Goal: Contribute content: Contribute content

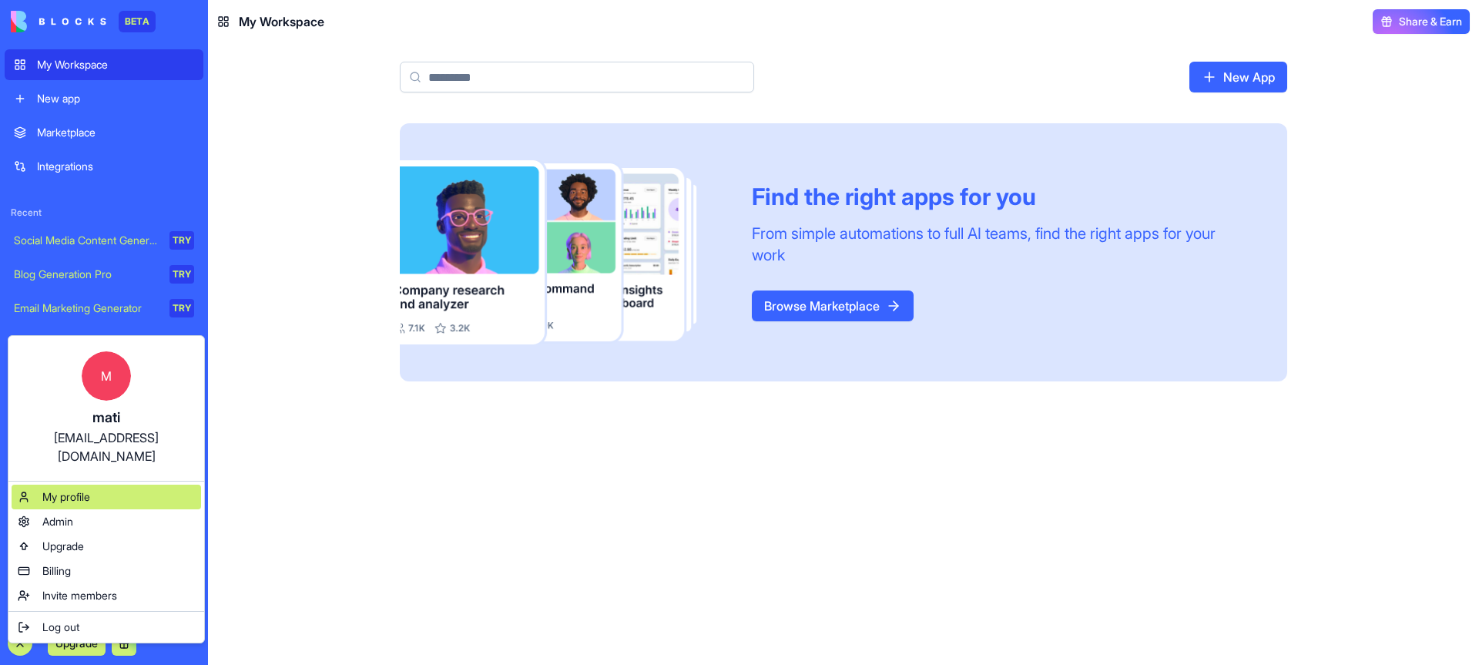
click at [69, 489] on span "My profile" at bounding box center [66, 496] width 48 height 15
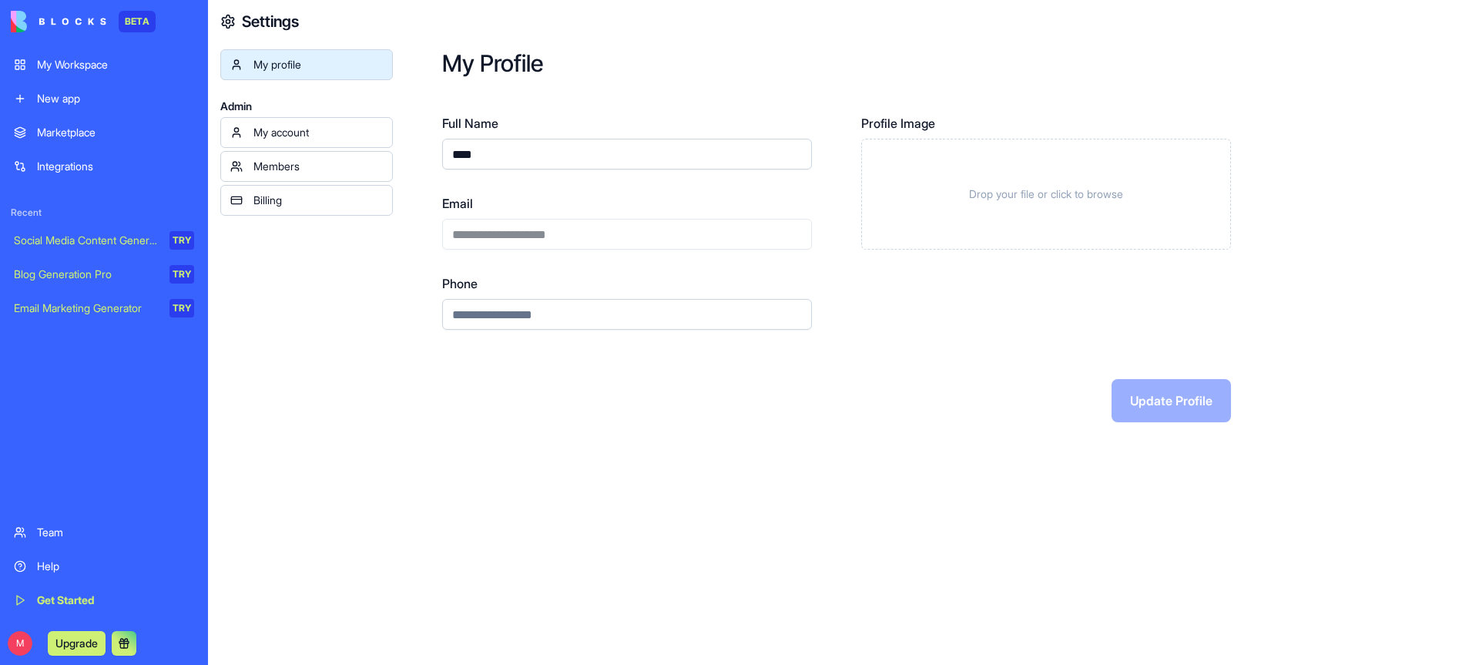
click at [459, 159] on input "****" at bounding box center [627, 154] width 370 height 31
type input "*"
type input "**********"
drag, startPoint x: 722, startPoint y: 62, endPoint x: 990, endPoint y: 155, distance: 283.8
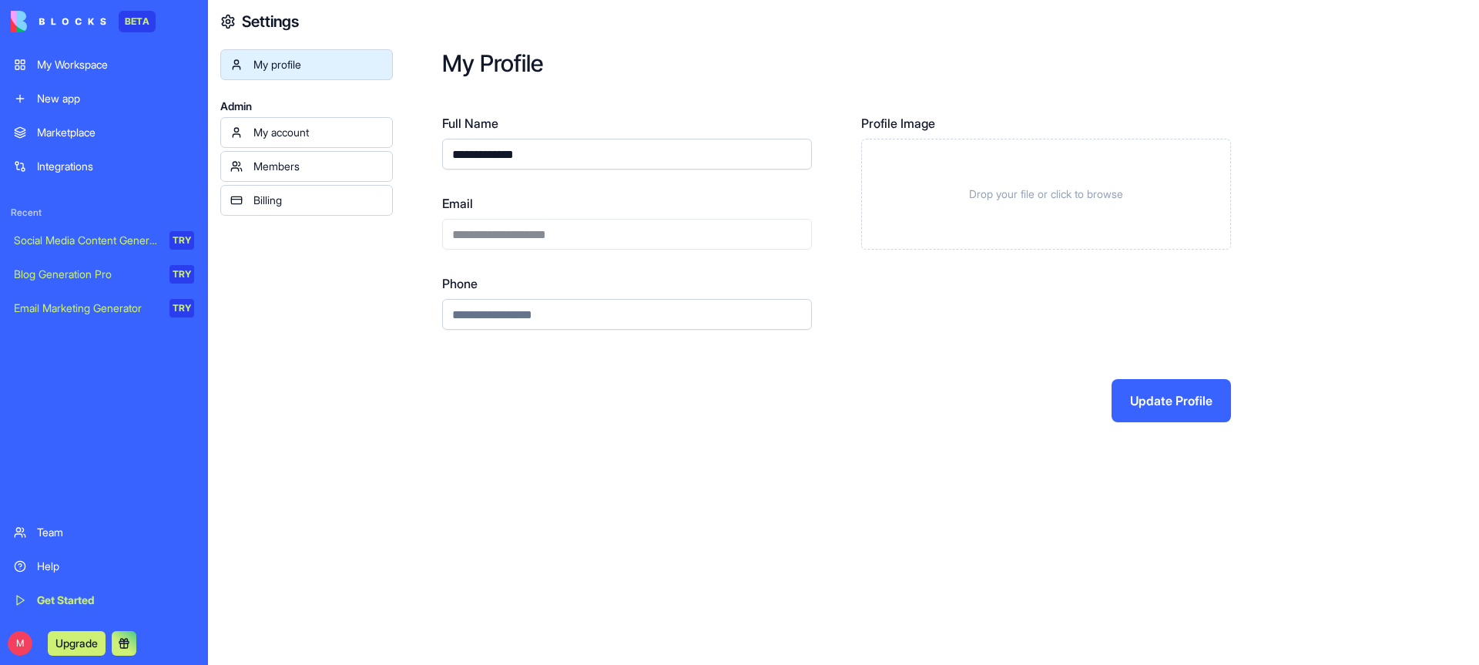
click at [722, 62] on h2 "My Profile" at bounding box center [935, 63] width 987 height 28
click at [1071, 174] on div "Drop your file or click to browse" at bounding box center [1046, 194] width 370 height 111
click at [1164, 401] on button "Update Profile" at bounding box center [1170, 400] width 119 height 43
click at [1149, 397] on button "Update Profile" at bounding box center [1170, 400] width 119 height 43
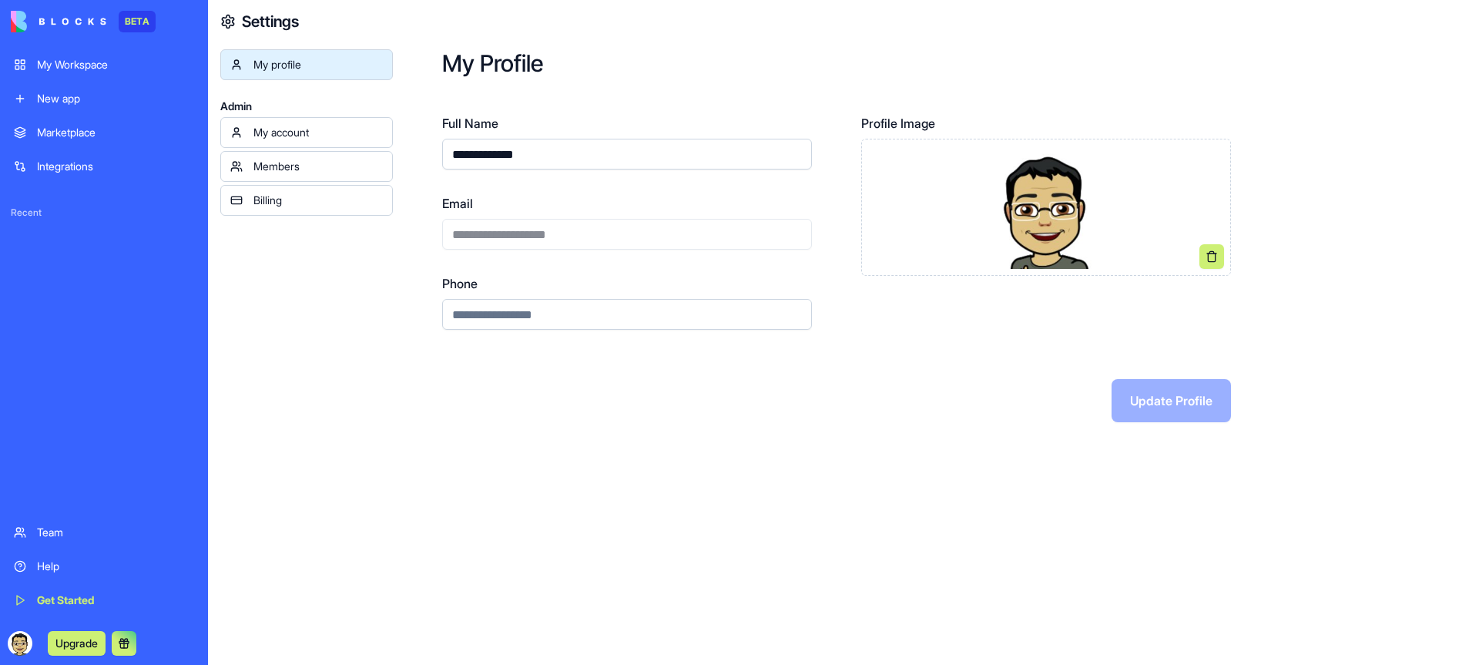
click at [283, 120] on link "My account" at bounding box center [306, 132] width 173 height 31
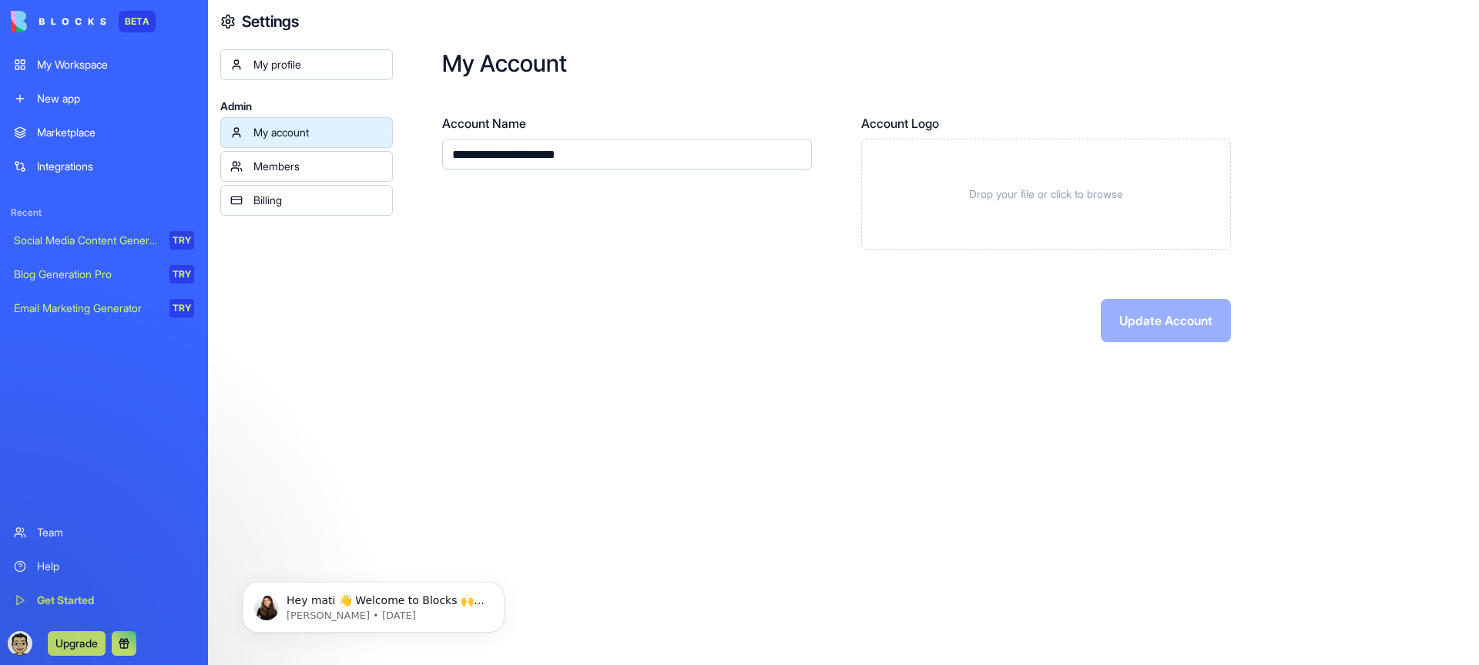
click at [506, 163] on input "**********" at bounding box center [627, 154] width 370 height 31
type input "*"
paste input "**********"
type input "**********"
click at [1045, 160] on div "Drop your file or click to browse" at bounding box center [1046, 194] width 370 height 111
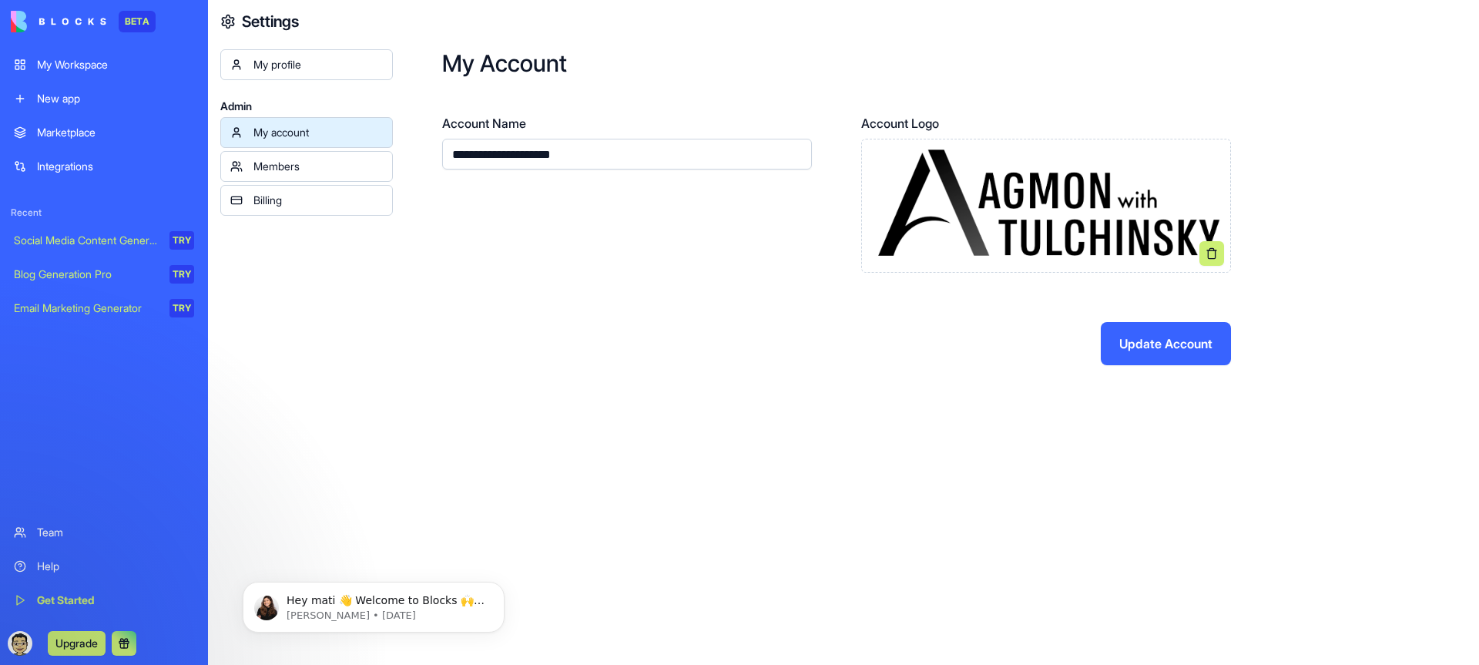
click at [1165, 347] on button "Update Account" at bounding box center [1166, 343] width 130 height 43
click at [377, 599] on p "Hey mati 👋 Welcome to Blocks 🙌 I'm here if you have any questions!" at bounding box center [386, 600] width 199 height 15
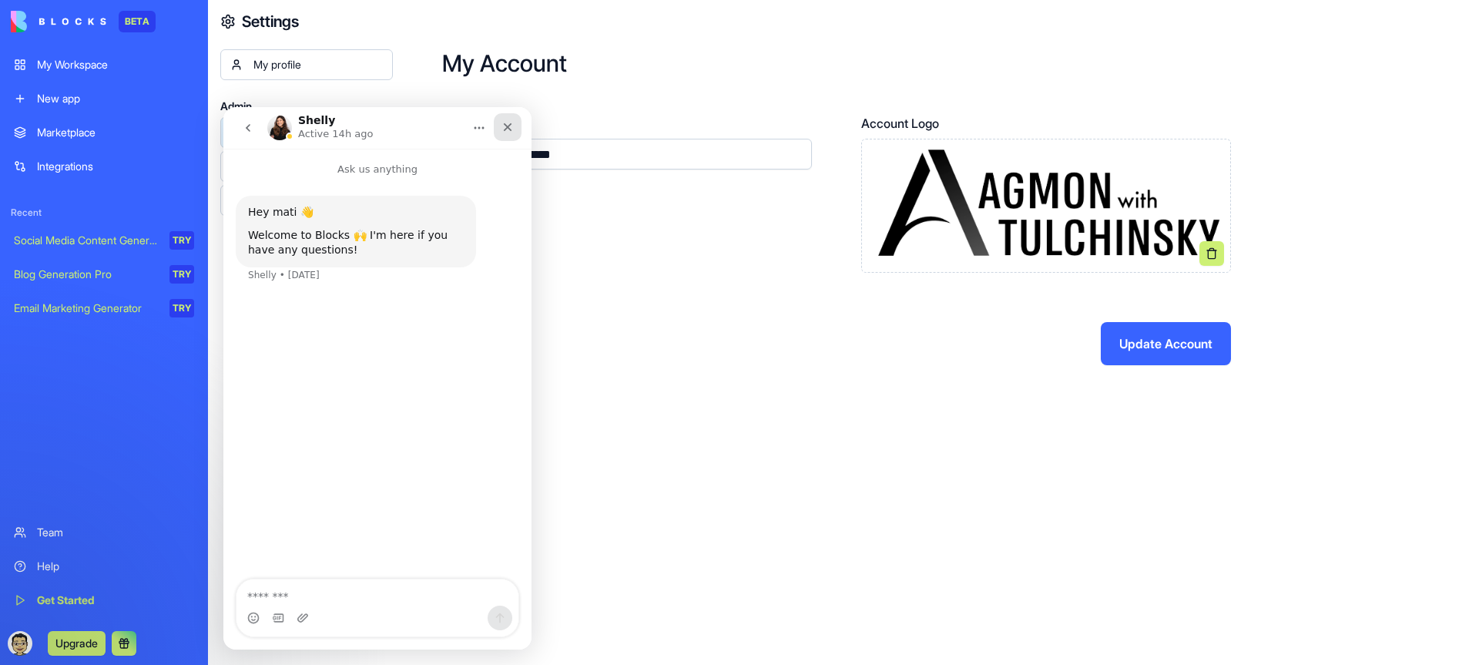
click at [508, 132] on icon "Close" at bounding box center [507, 127] width 12 height 12
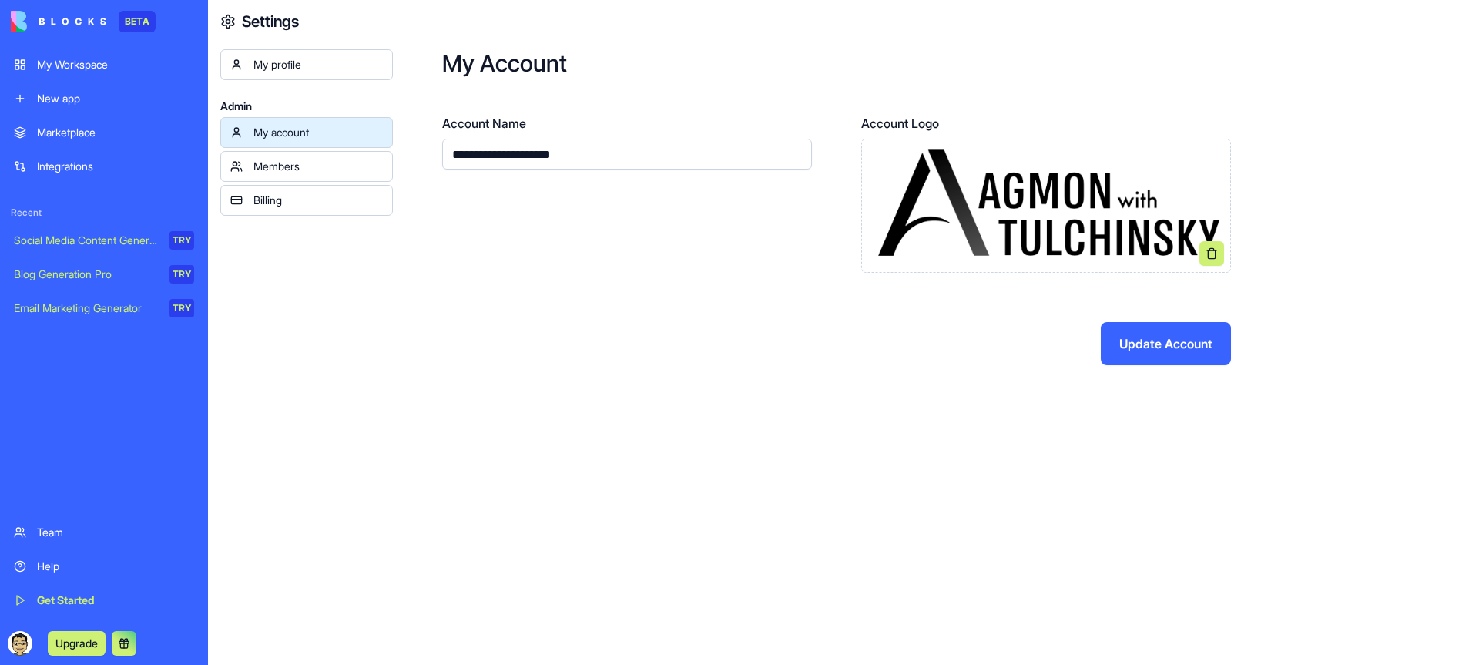
click at [338, 172] on div "Members" at bounding box center [317, 166] width 129 height 15
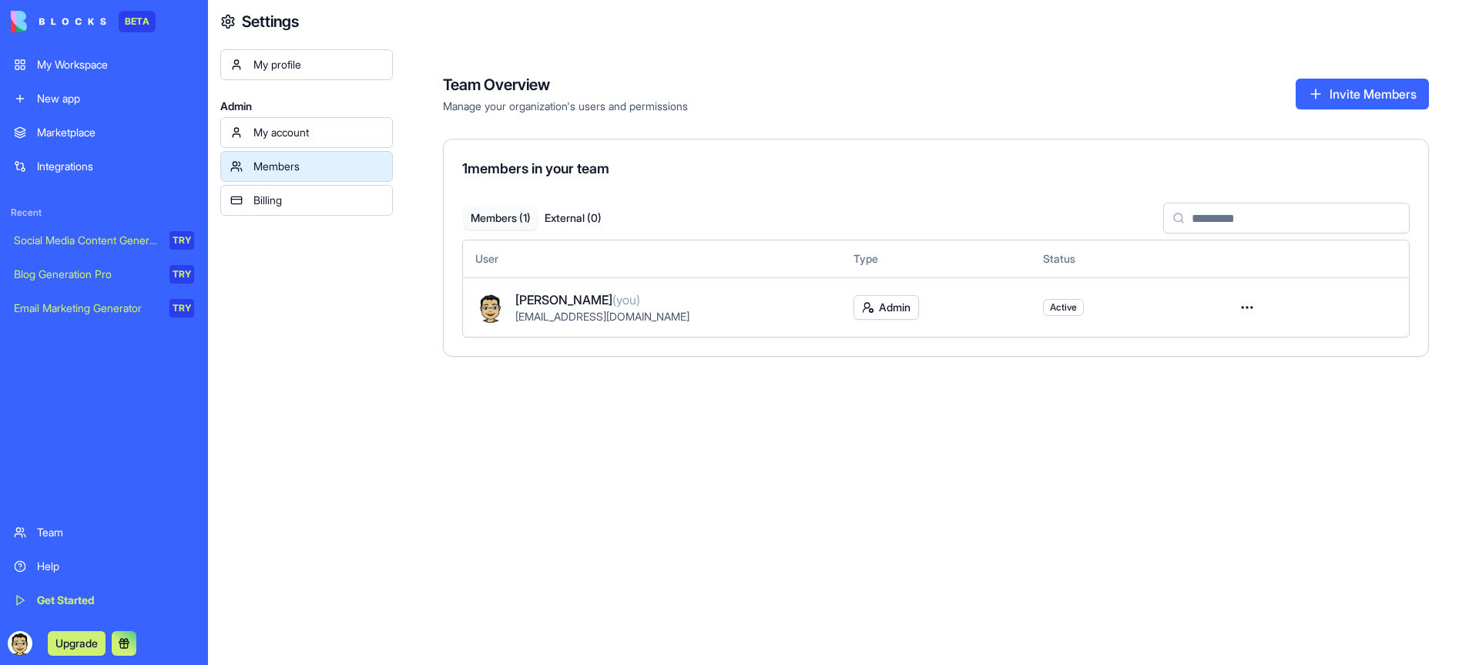
click at [1249, 308] on html "BETA My Workspace New app Marketplace Integrations Recent Social Media Content …" at bounding box center [739, 332] width 1479 height 665
drag, startPoint x: 881, startPoint y: 454, endPoint x: 846, endPoint y: 452, distance: 34.7
click at [876, 455] on html "BETA My Workspace New app Marketplace Integrations Recent Social Media Content …" at bounding box center [739, 332] width 1479 height 665
click at [302, 198] on div "Billing" at bounding box center [317, 200] width 129 height 15
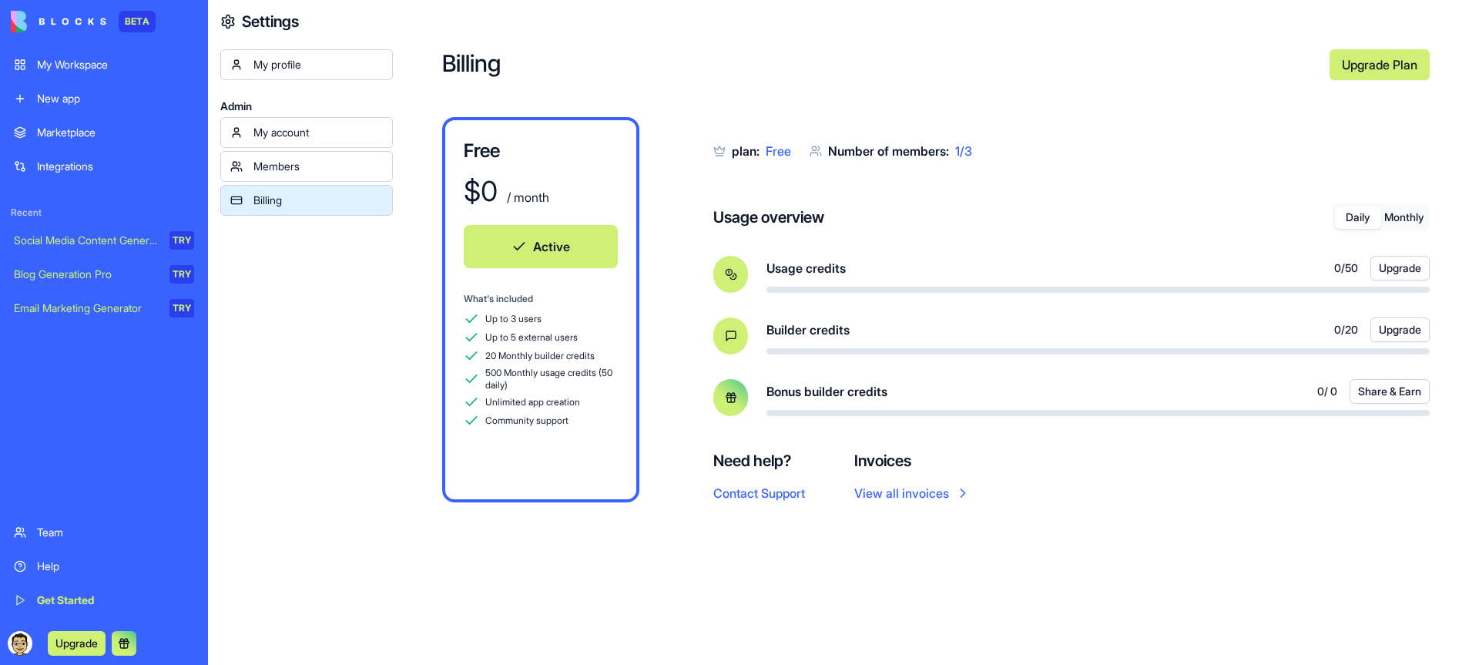
click at [500, 326] on div "Up to 3 users" at bounding box center [541, 318] width 154 height 15
click at [1350, 62] on link "Upgrade Plan" at bounding box center [1379, 64] width 100 height 31
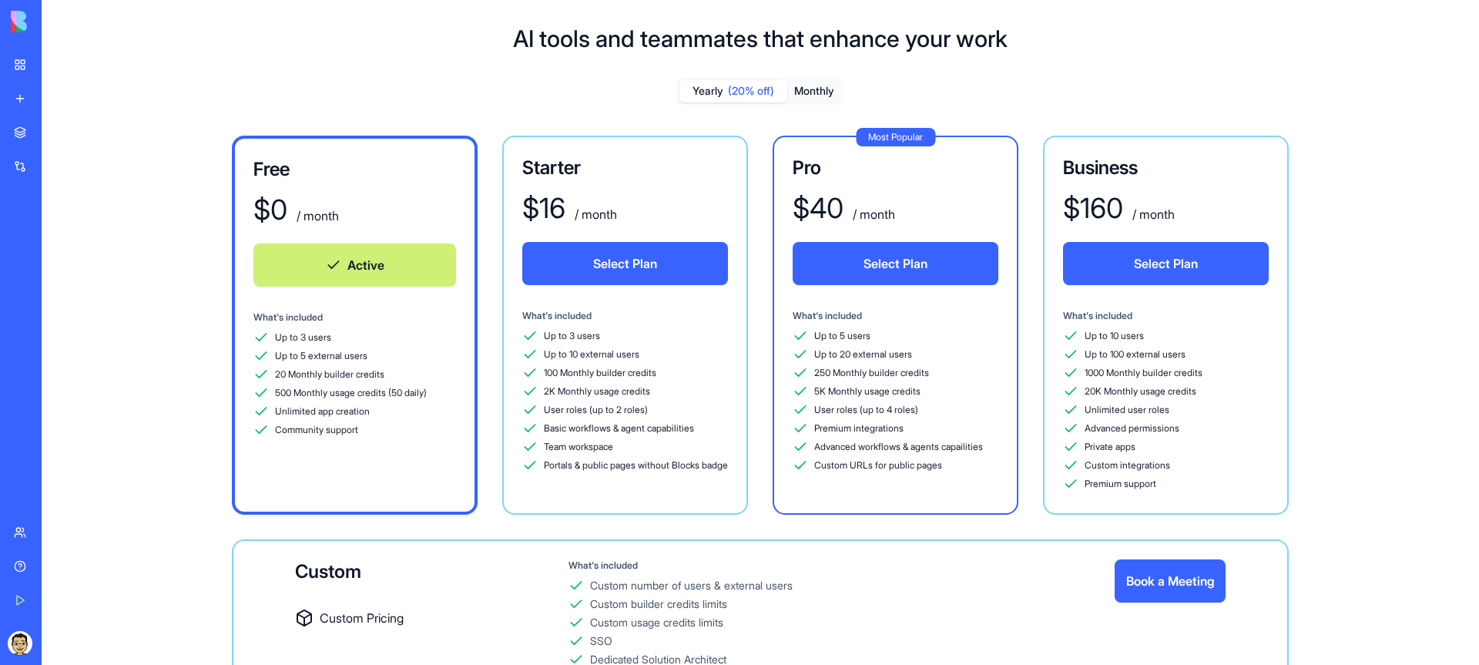
click at [807, 92] on button "Monthly" at bounding box center [814, 91] width 54 height 22
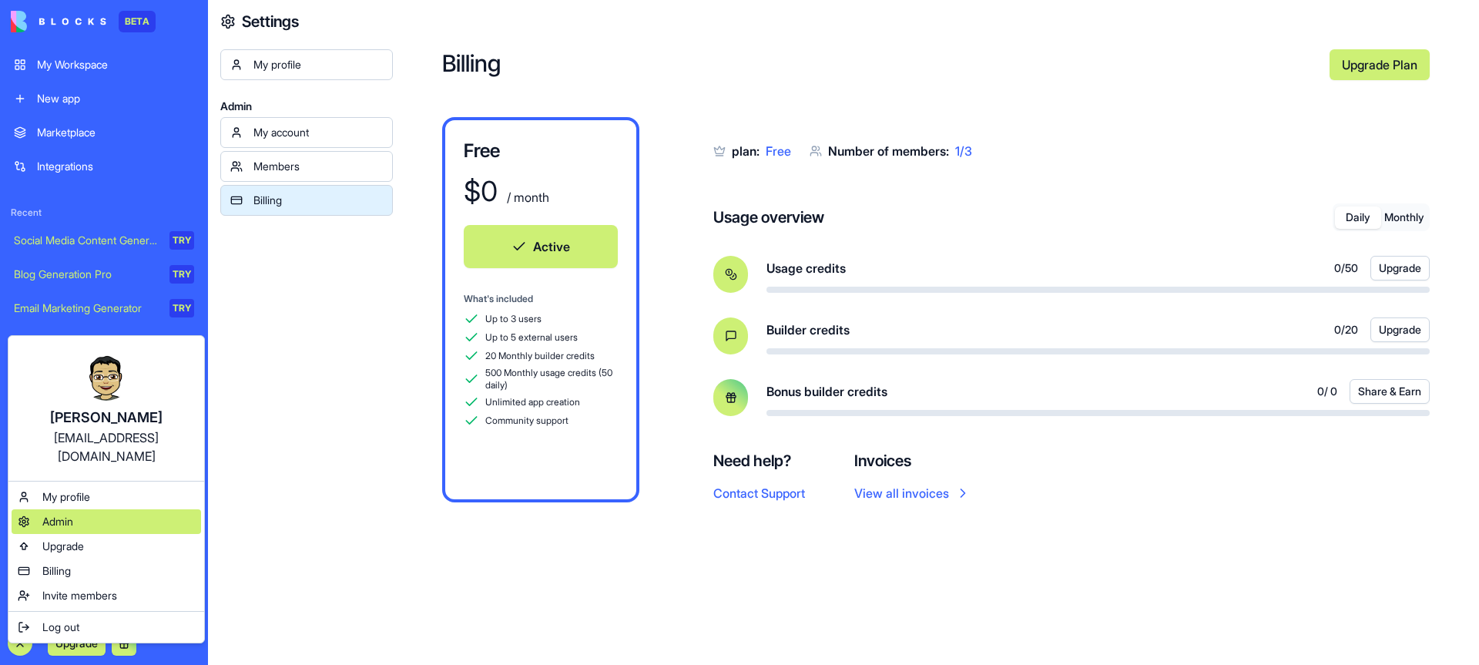
click at [65, 514] on span "Admin" at bounding box center [57, 521] width 31 height 15
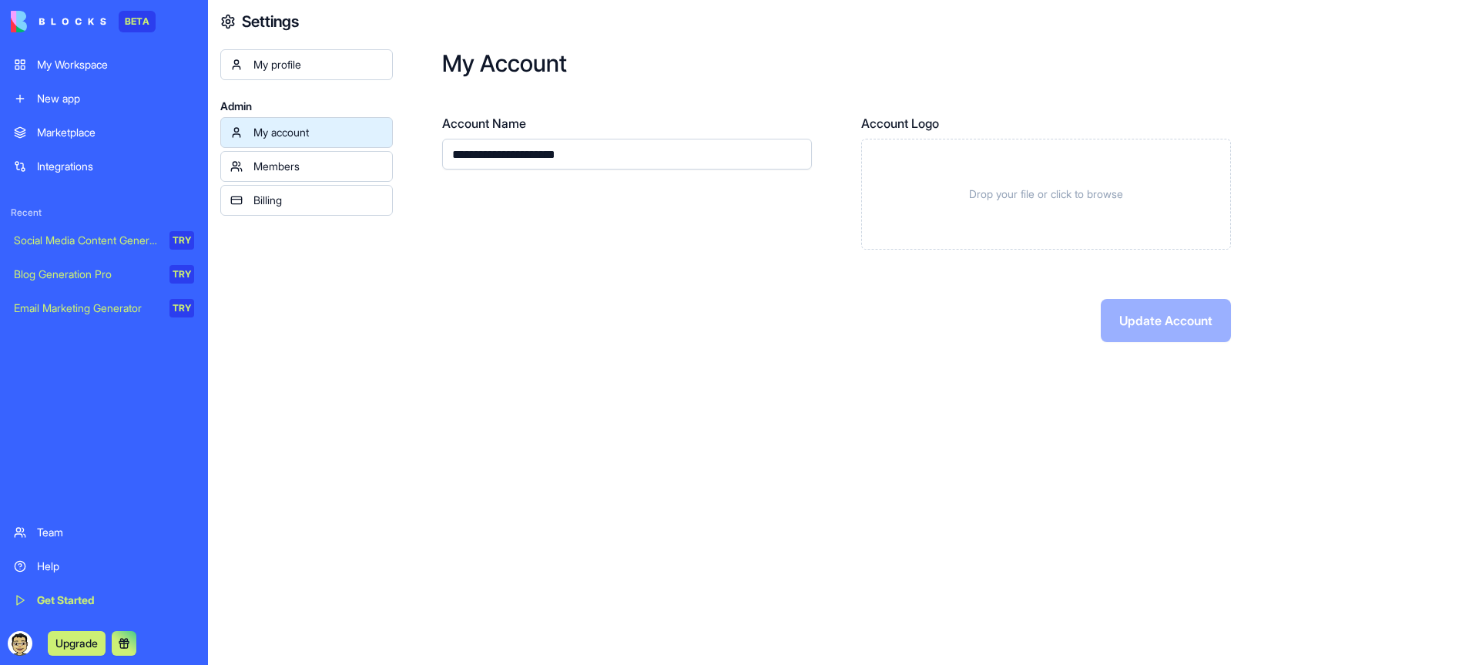
click at [16, 657] on div "Upgrade" at bounding box center [104, 643] width 199 height 43
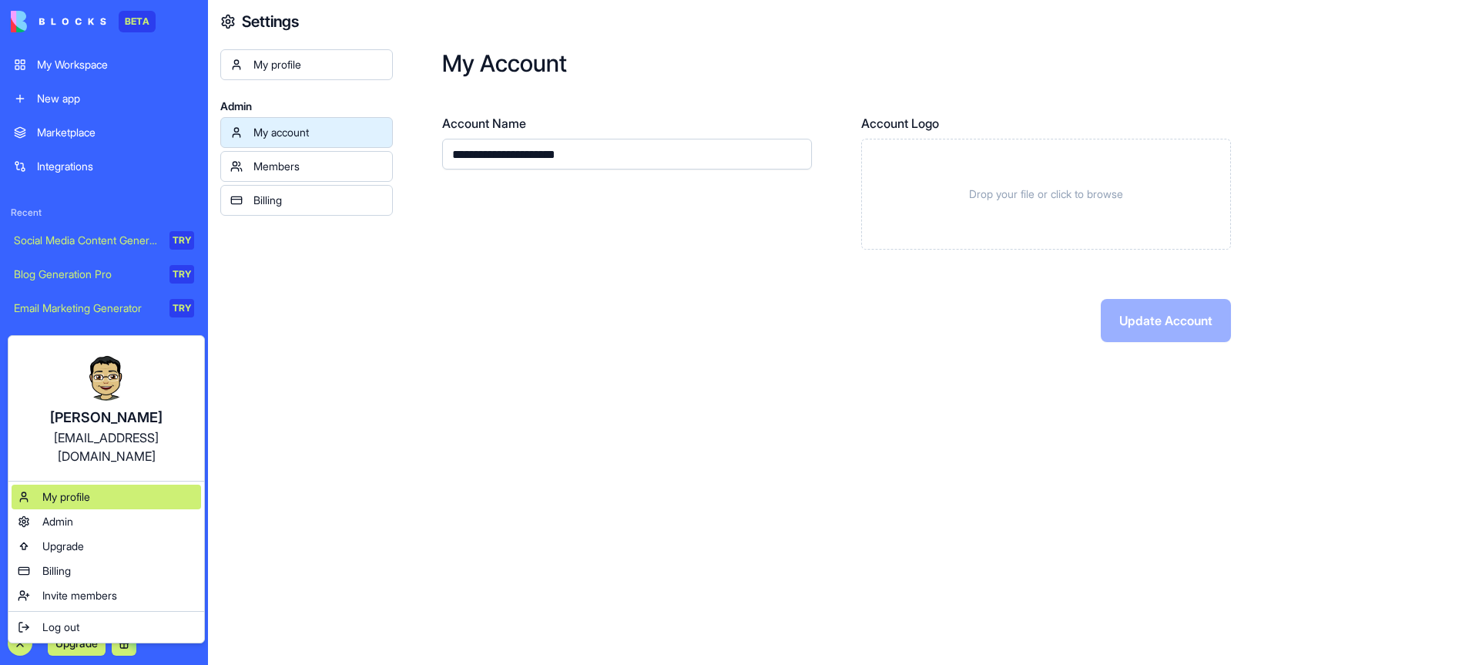
click at [69, 489] on span "My profile" at bounding box center [66, 496] width 48 height 15
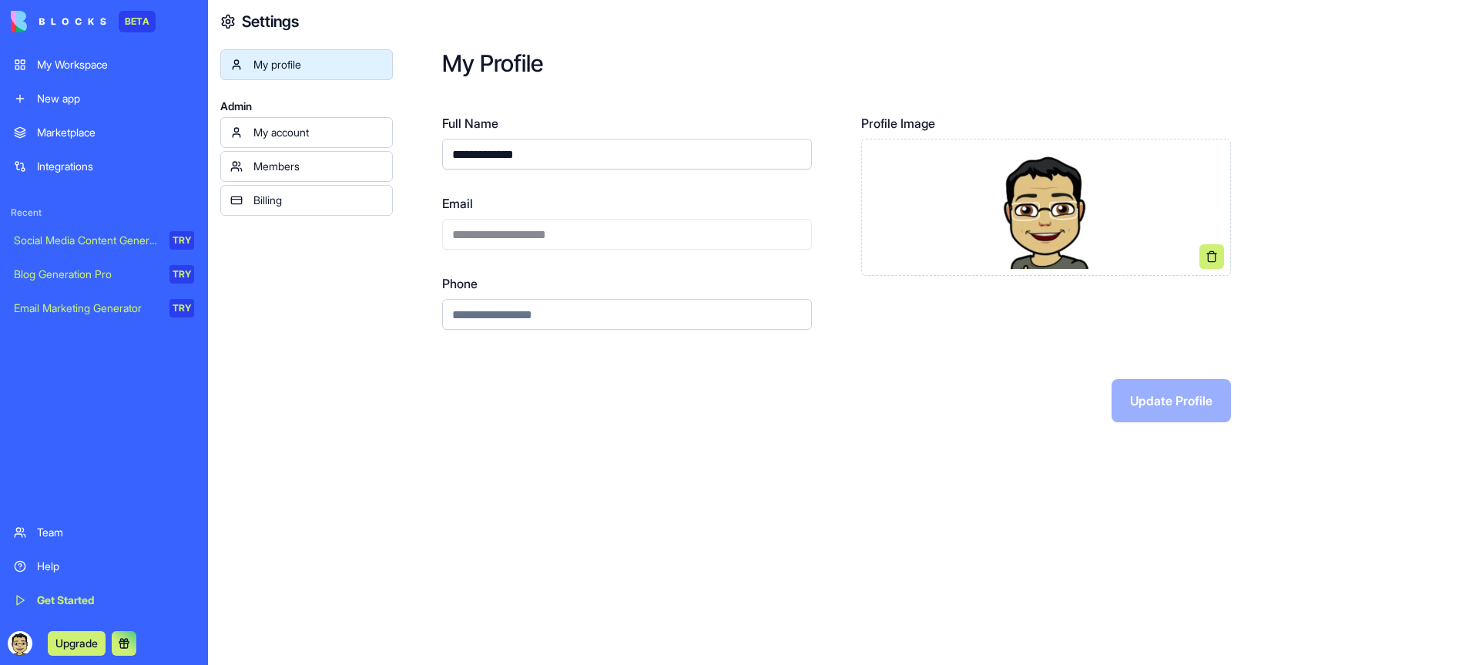
click at [344, 135] on div "My account" at bounding box center [317, 132] width 129 height 15
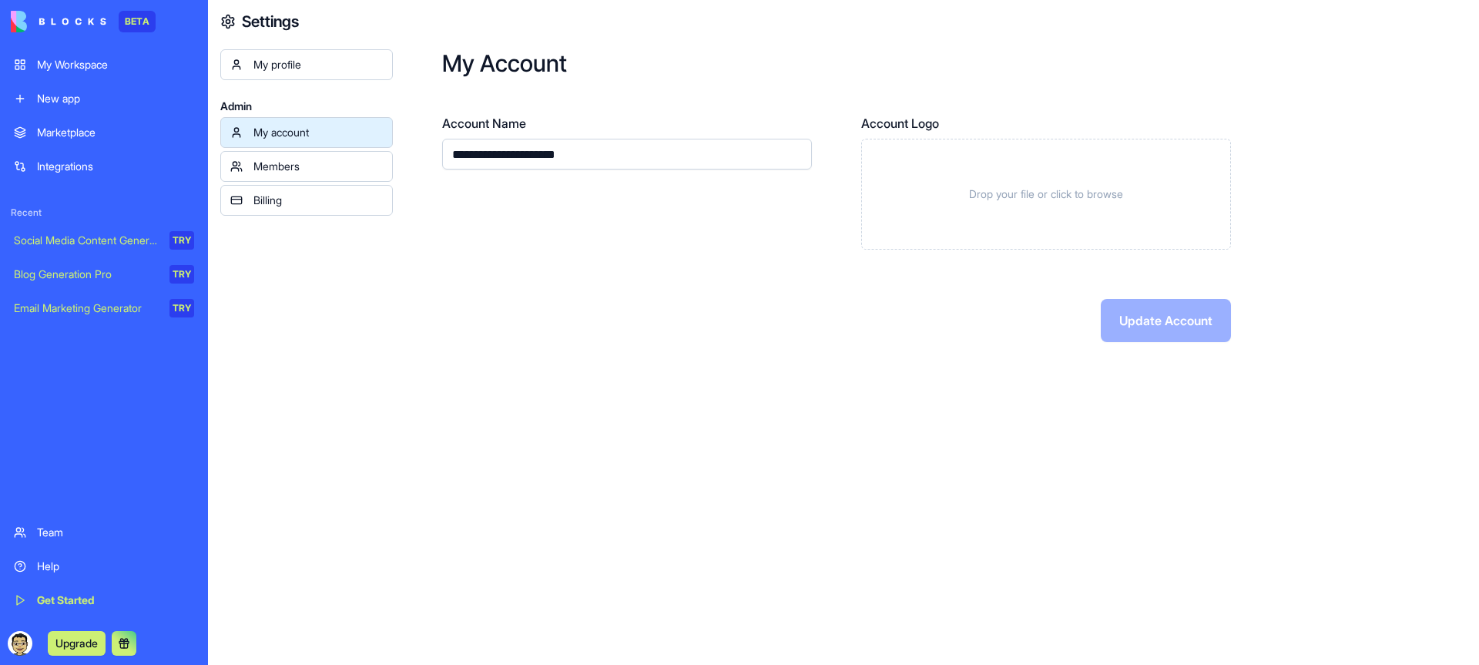
click at [338, 161] on div "Members" at bounding box center [317, 166] width 129 height 15
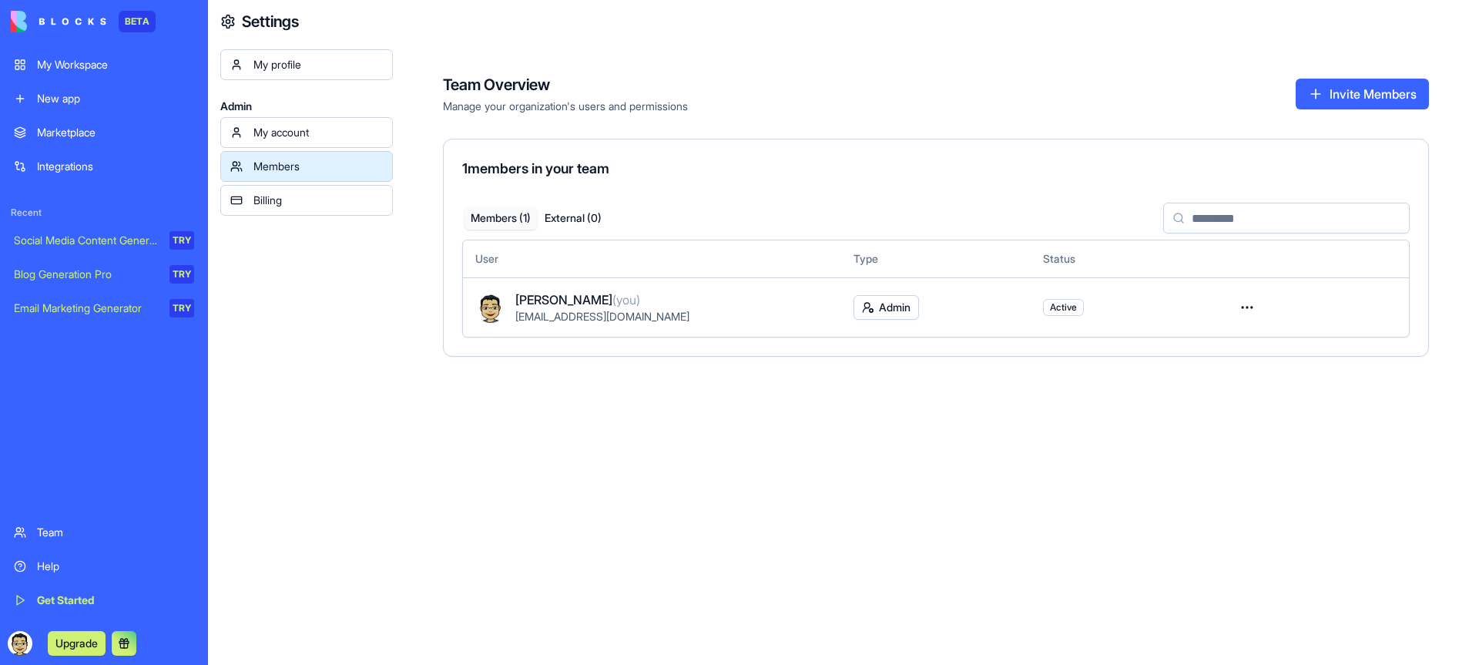
click at [346, 129] on div "My account" at bounding box center [317, 132] width 129 height 15
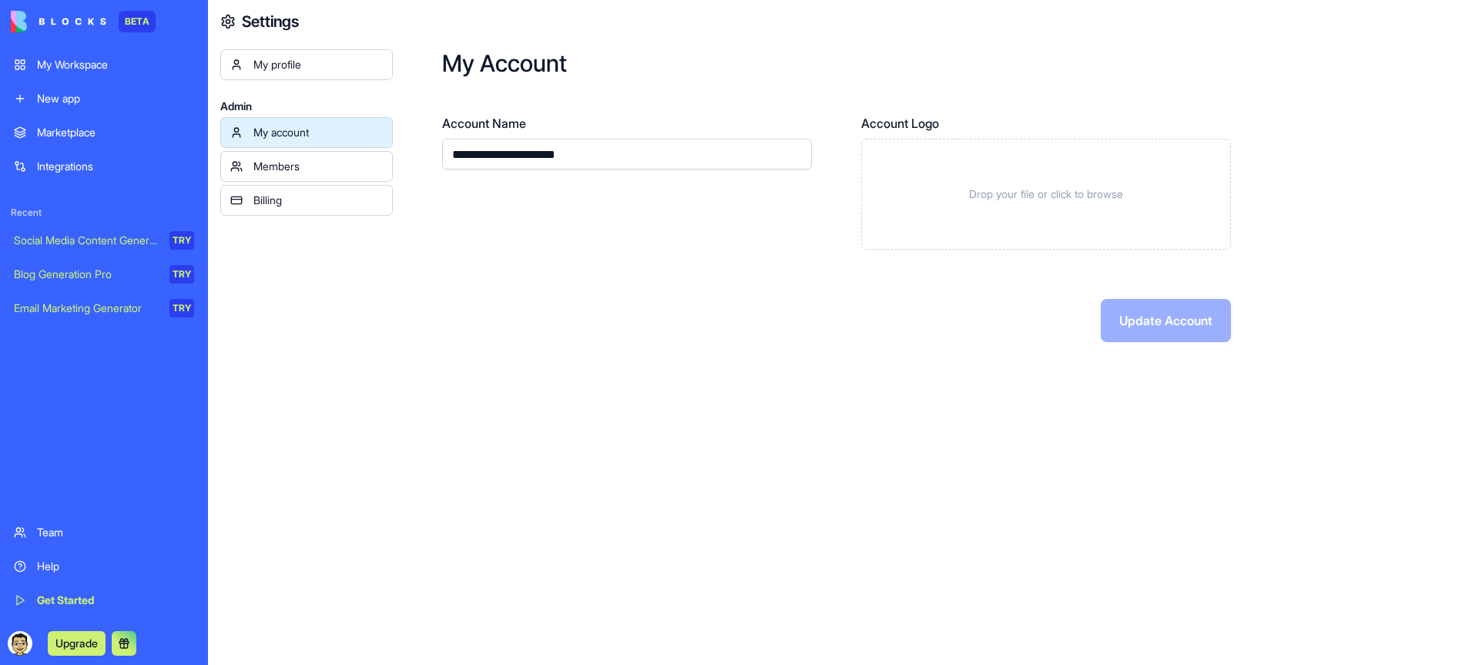
click at [643, 160] on input "**********" at bounding box center [627, 154] width 370 height 31
type input "*"
paste input "**********"
type input "**********"
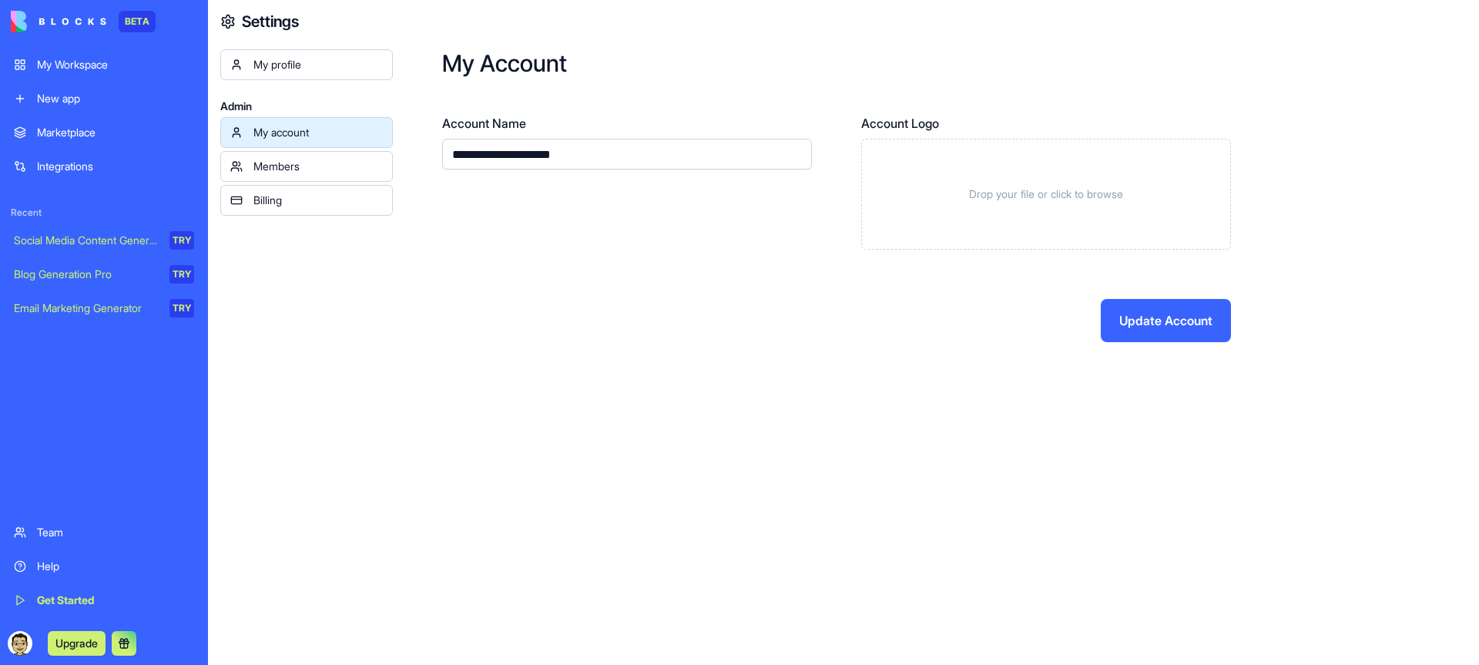
click at [706, 42] on div "**********" at bounding box center [936, 195] width 1086 height 391
click at [988, 225] on div "Drop your file or click to browse" at bounding box center [1046, 194] width 370 height 111
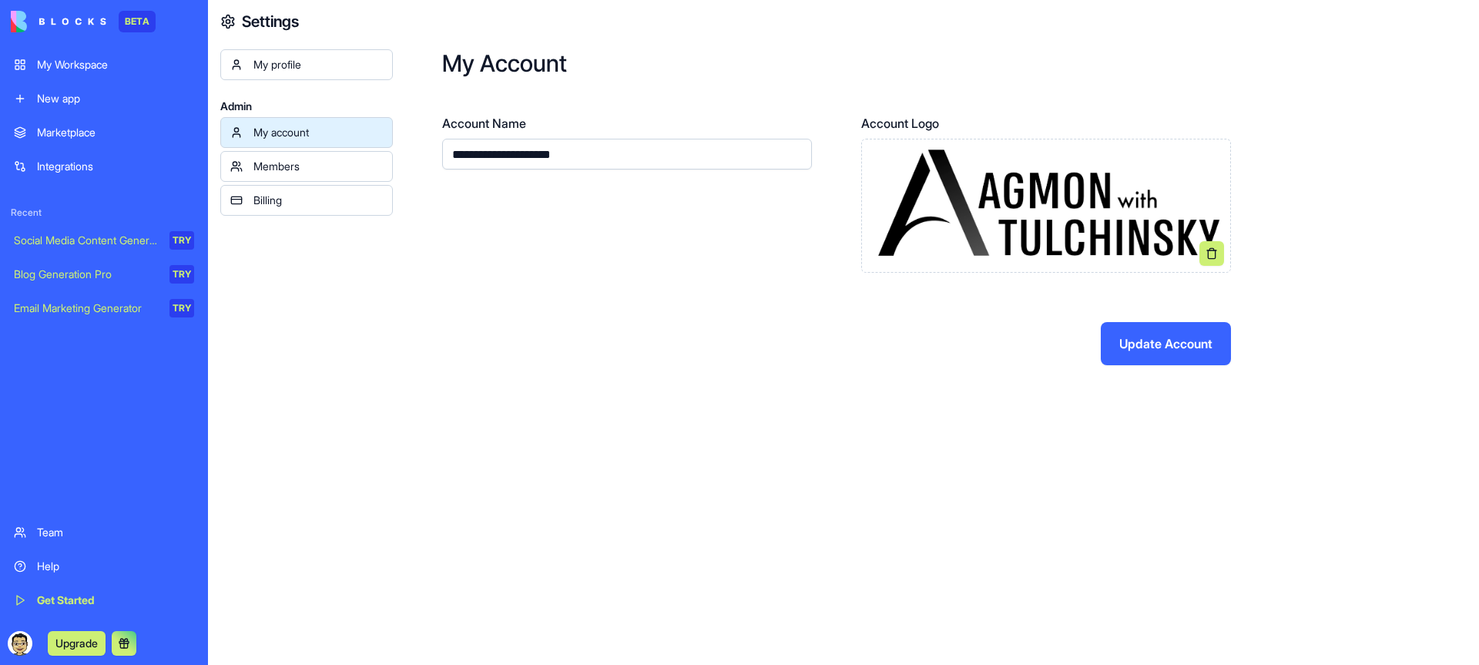
click at [1131, 343] on button "Update Account" at bounding box center [1166, 343] width 130 height 43
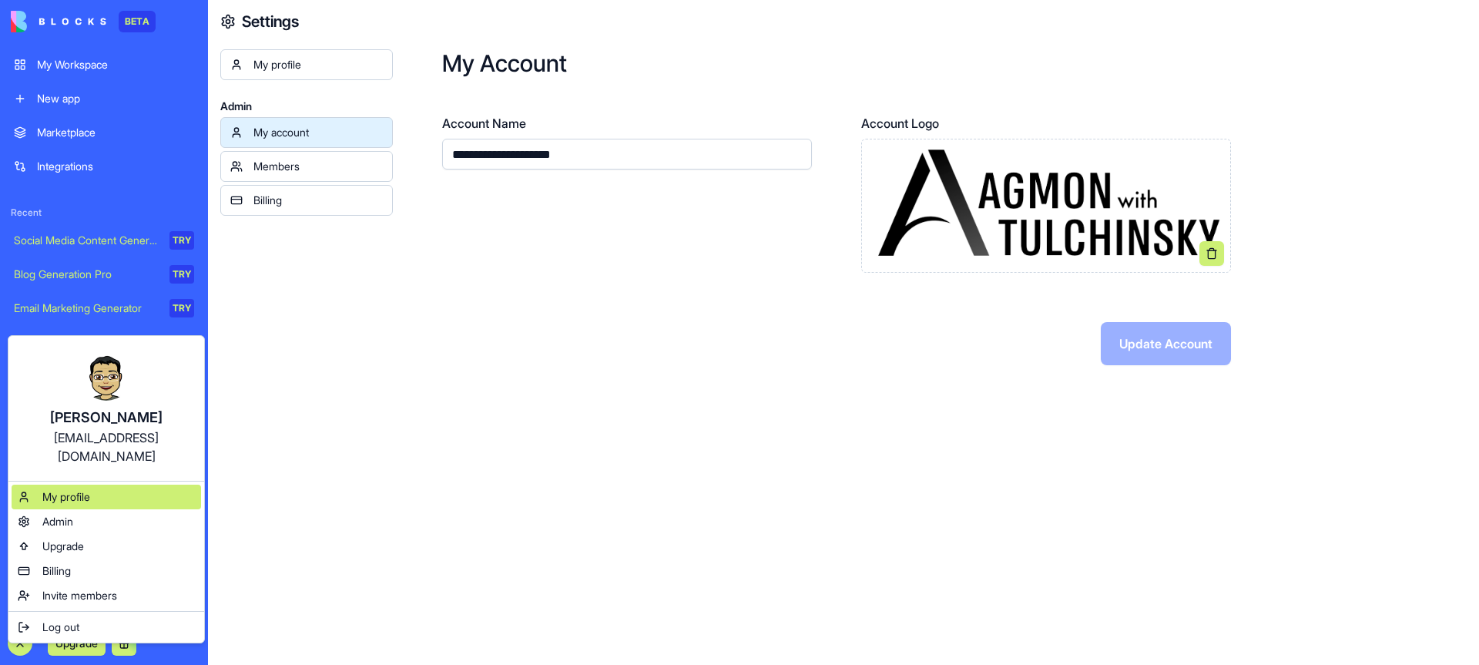
click at [55, 489] on span "My profile" at bounding box center [66, 496] width 48 height 15
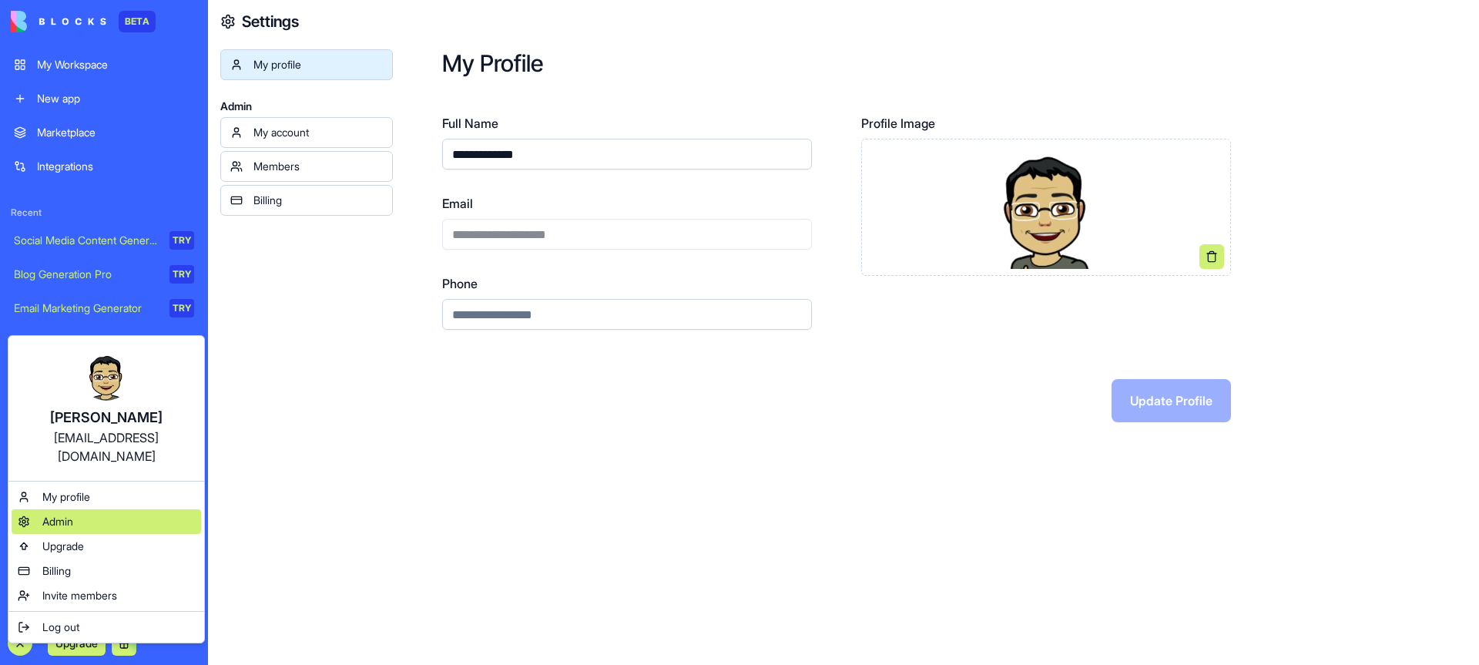
click at [56, 514] on span "Admin" at bounding box center [57, 521] width 31 height 15
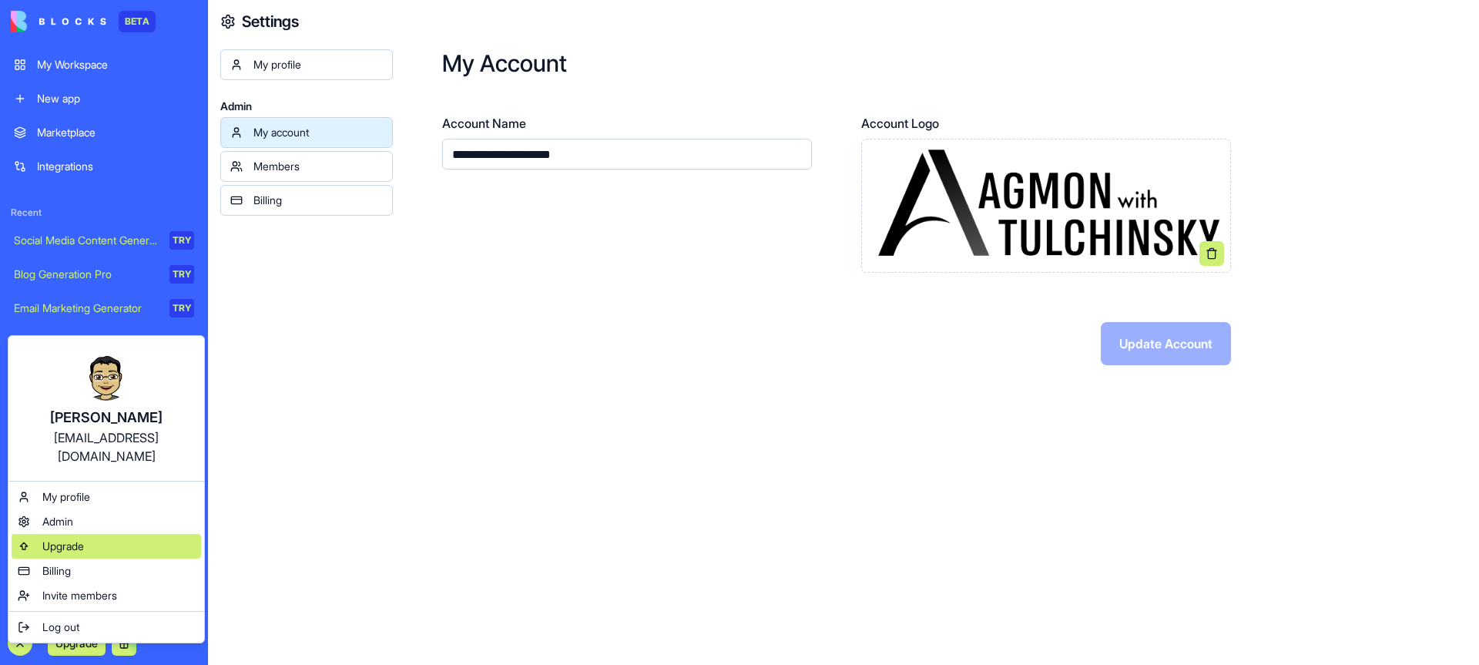
click at [71, 538] on span "Upgrade" at bounding box center [63, 545] width 42 height 15
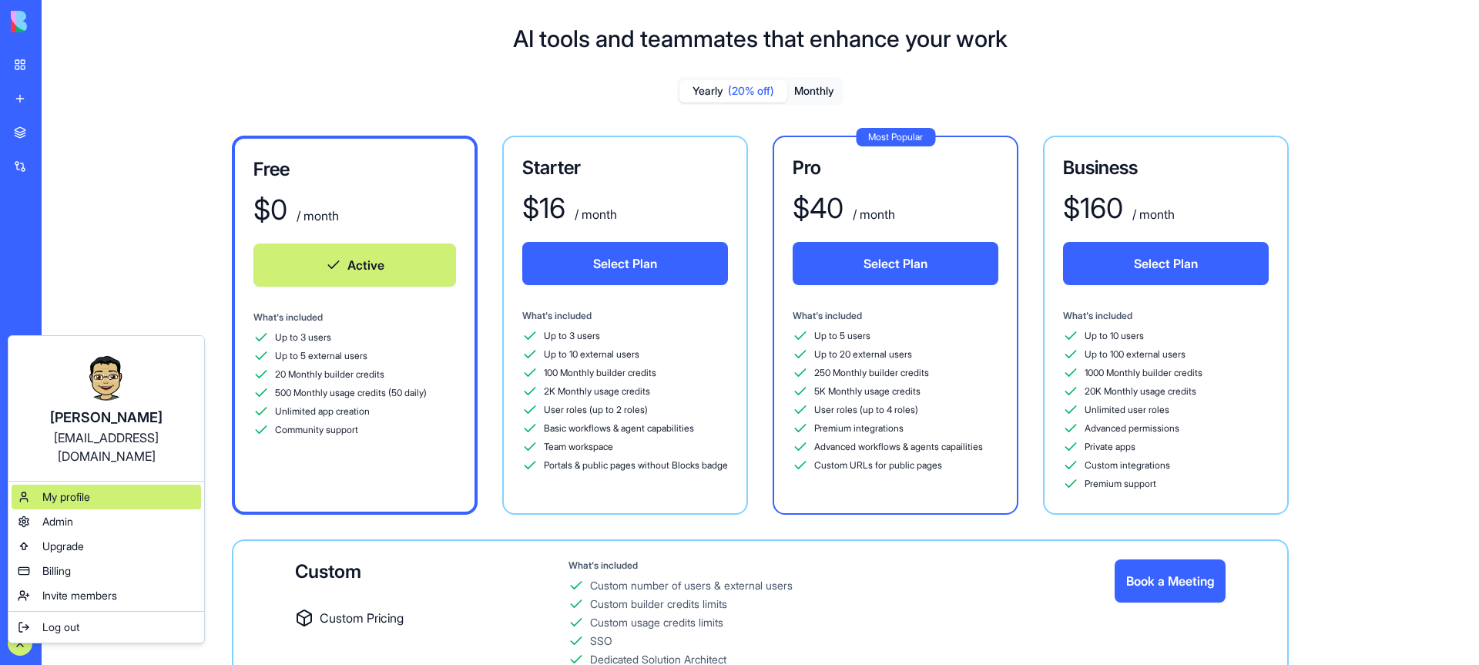
click at [59, 489] on span "My profile" at bounding box center [66, 496] width 48 height 15
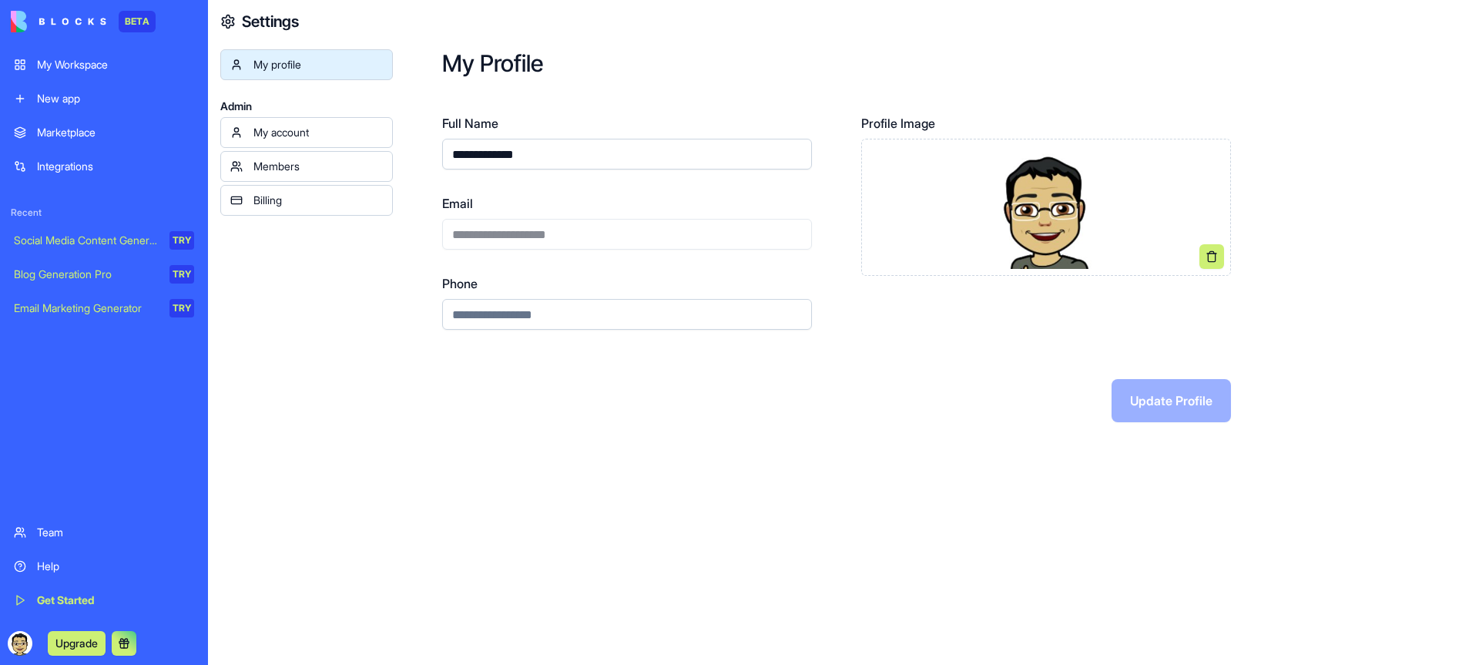
click at [28, 60] on link "My Workspace" at bounding box center [104, 64] width 199 height 31
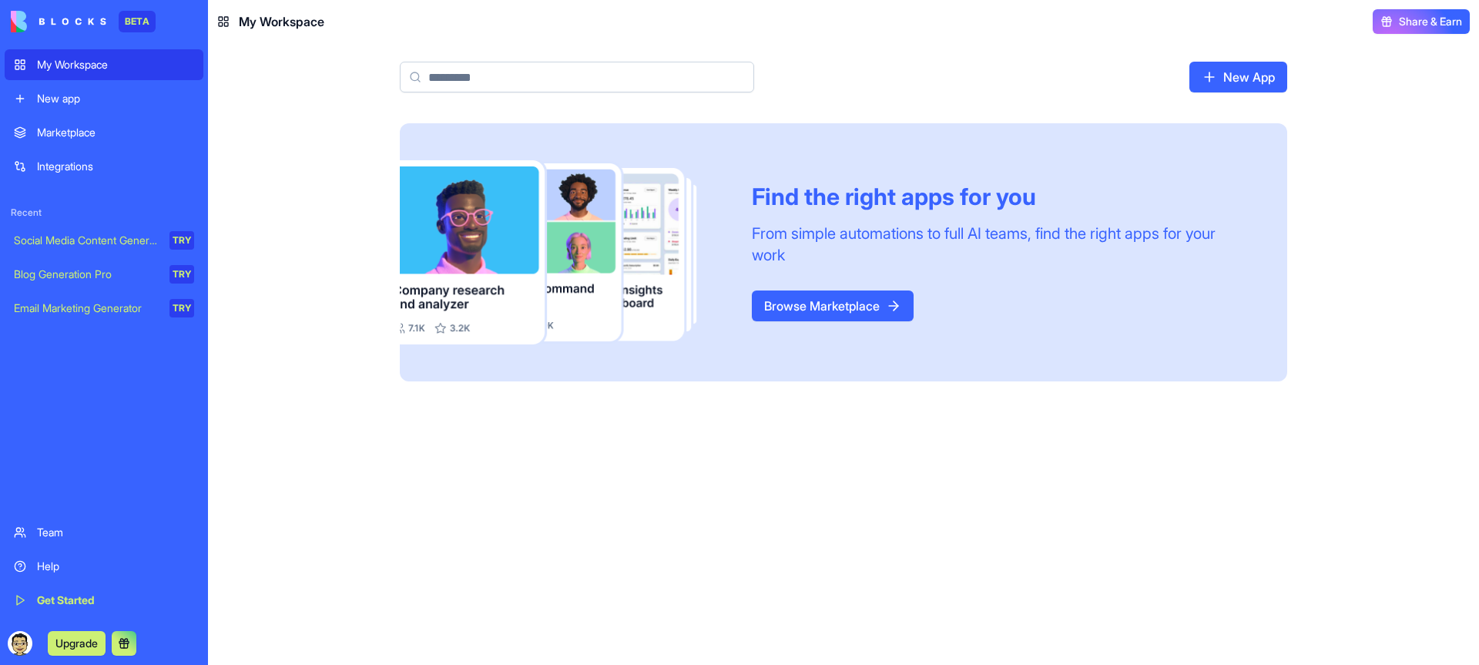
click at [45, 99] on div "New app" at bounding box center [115, 98] width 157 height 15
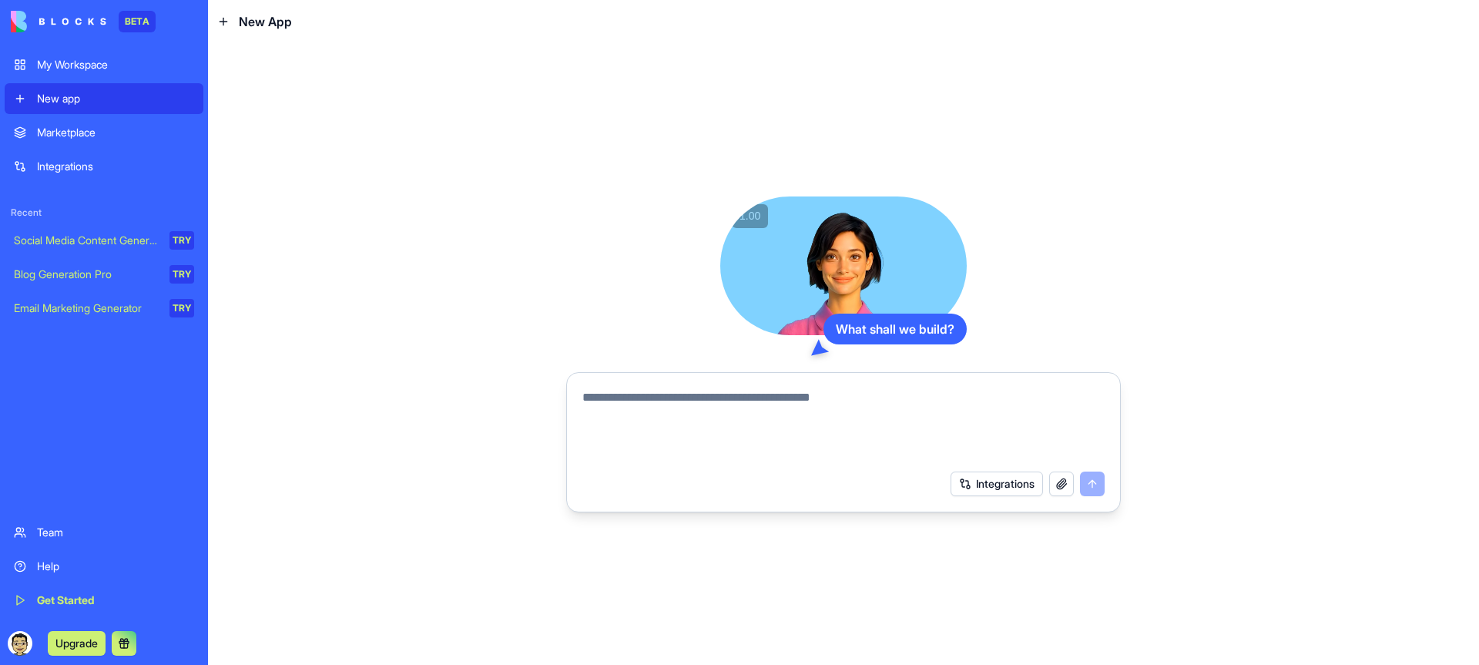
click at [52, 131] on div "Marketplace" at bounding box center [115, 132] width 157 height 15
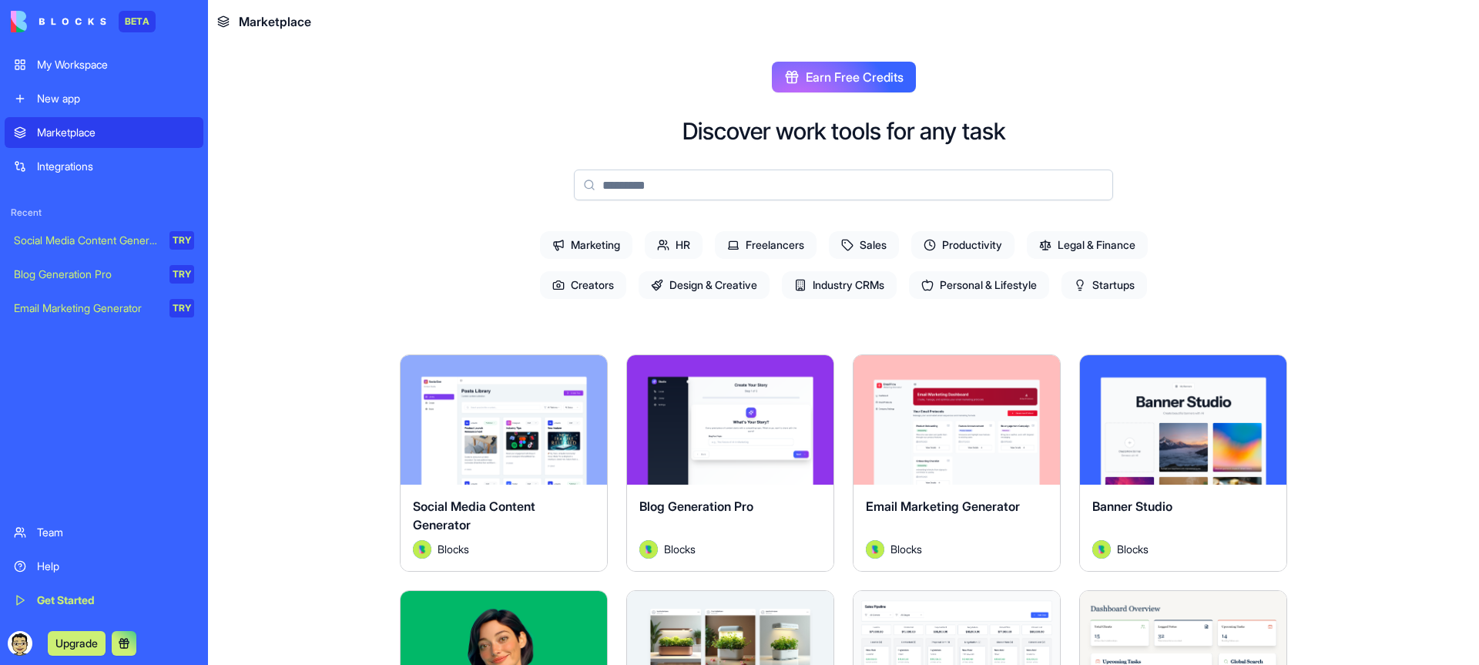
click at [49, 154] on link "Integrations" at bounding box center [104, 166] width 199 height 31
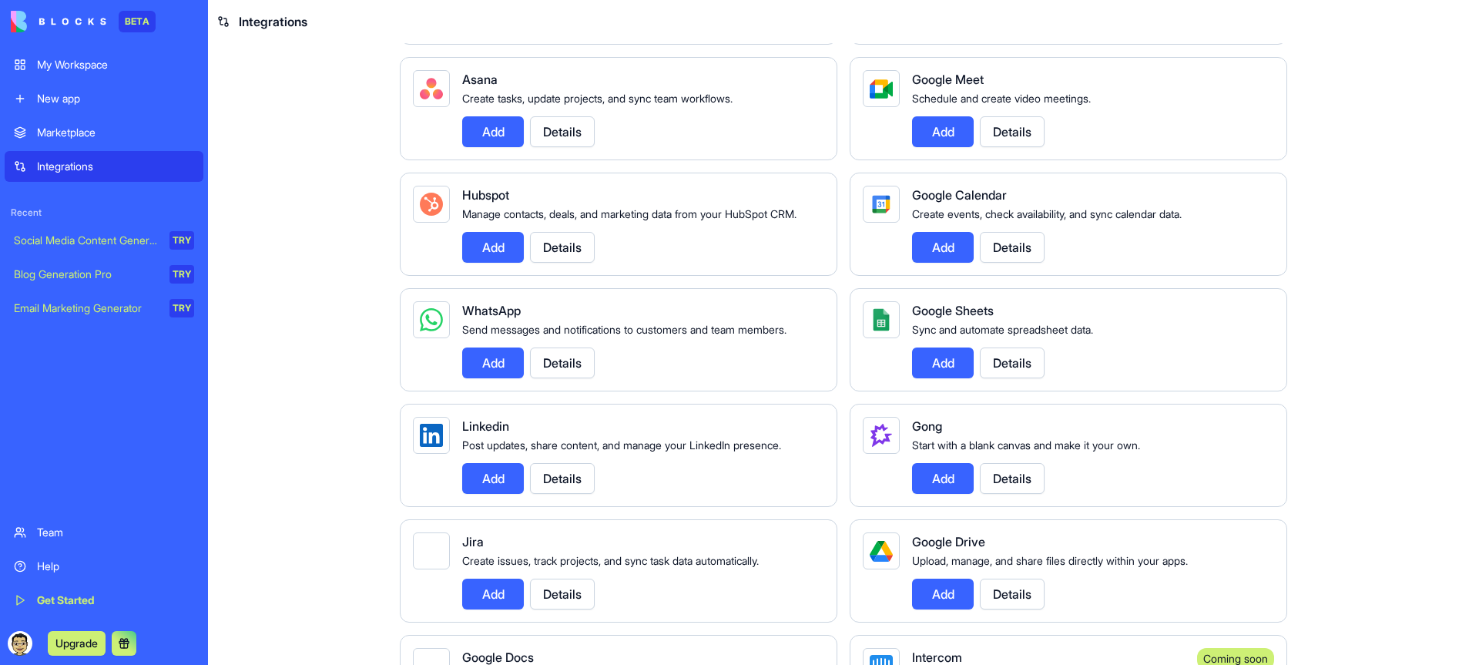
scroll to position [139, 0]
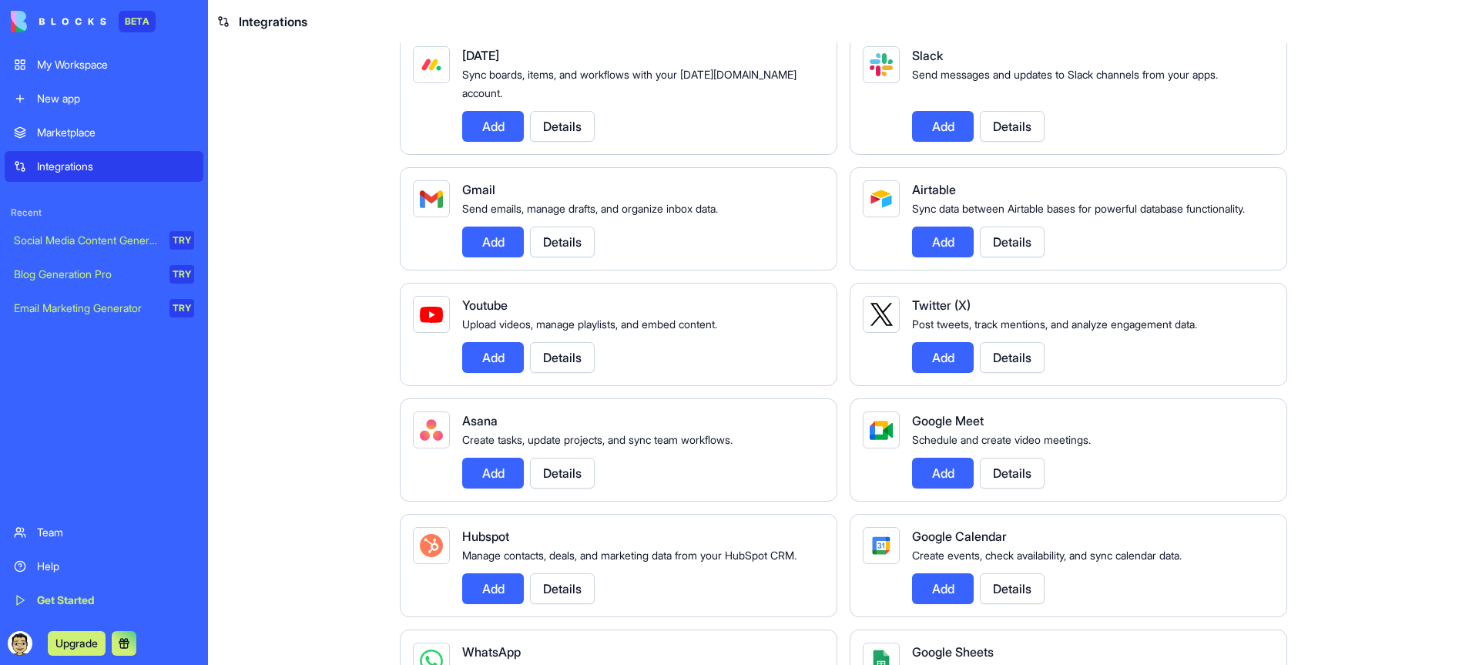
click at [1022, 247] on button "Details" at bounding box center [1012, 241] width 65 height 31
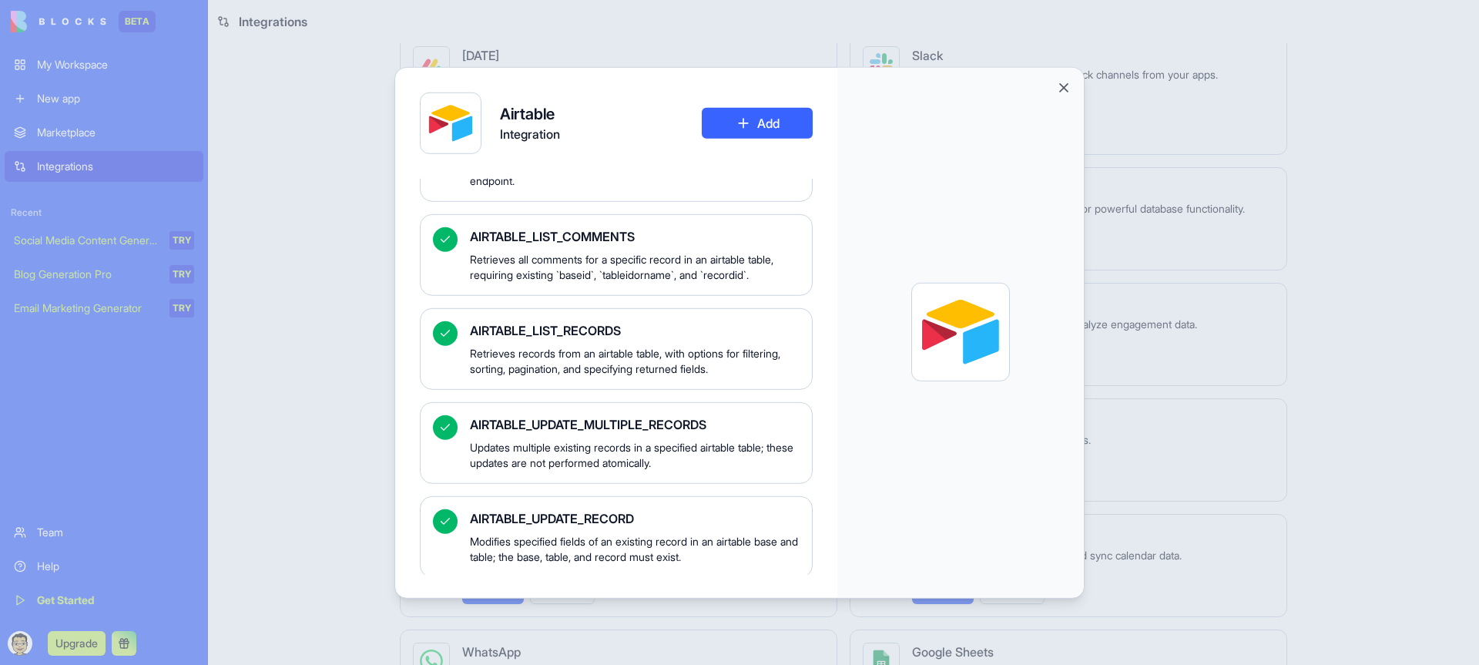
scroll to position [1349, 0]
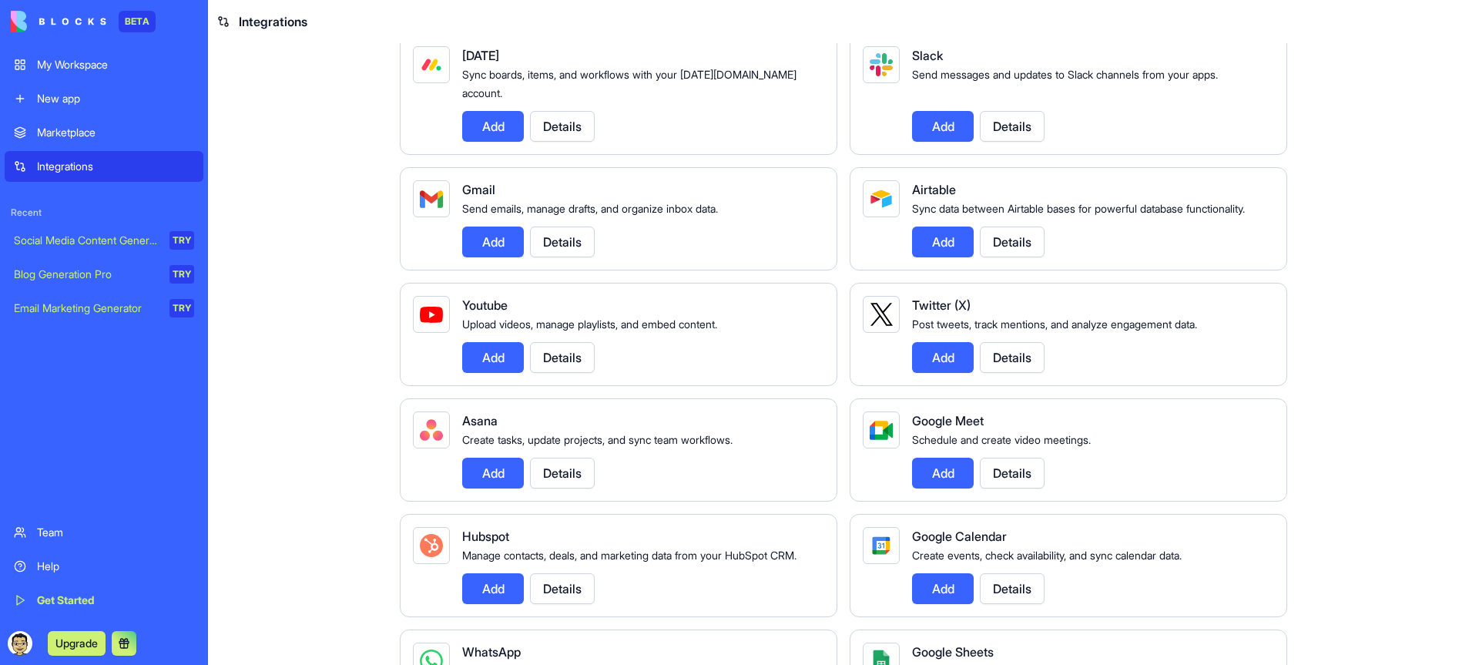
click at [120, 648] on button at bounding box center [124, 643] width 25 height 25
click at [92, 129] on div "Marketplace" at bounding box center [115, 132] width 157 height 15
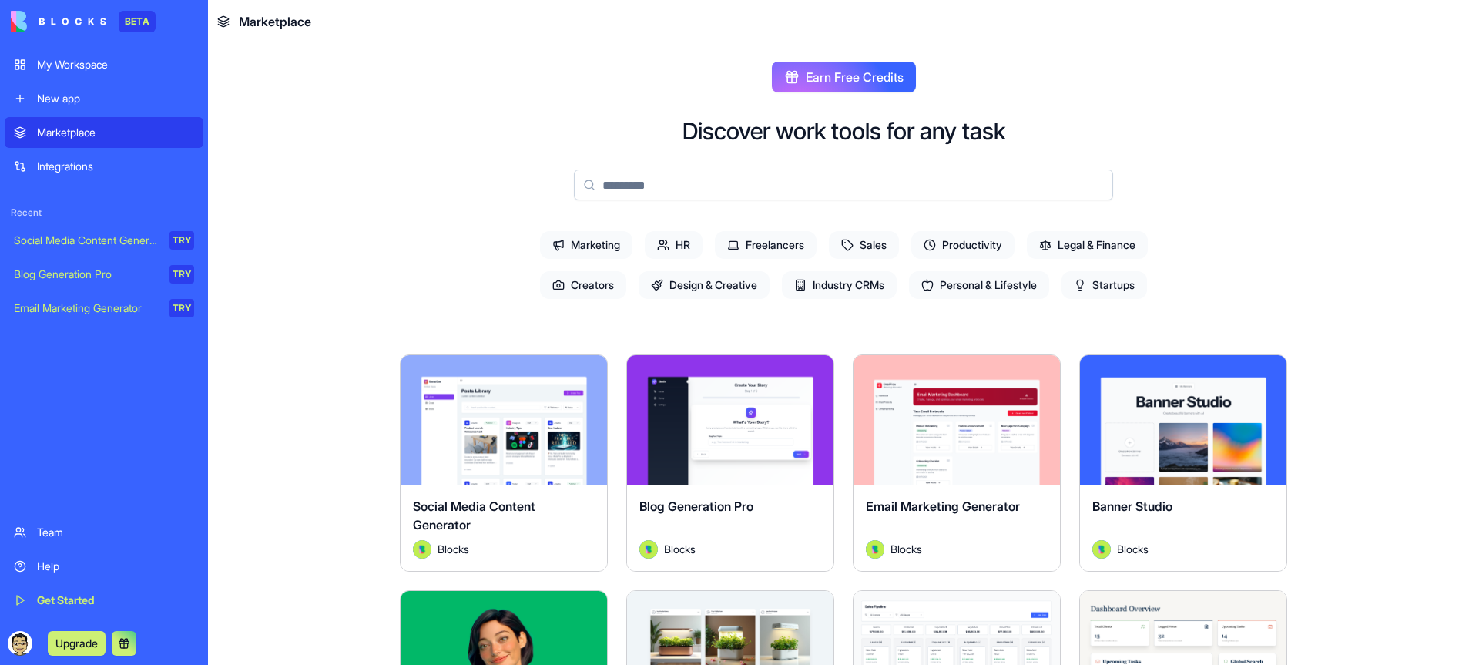
click at [677, 189] on input at bounding box center [843, 184] width 539 height 31
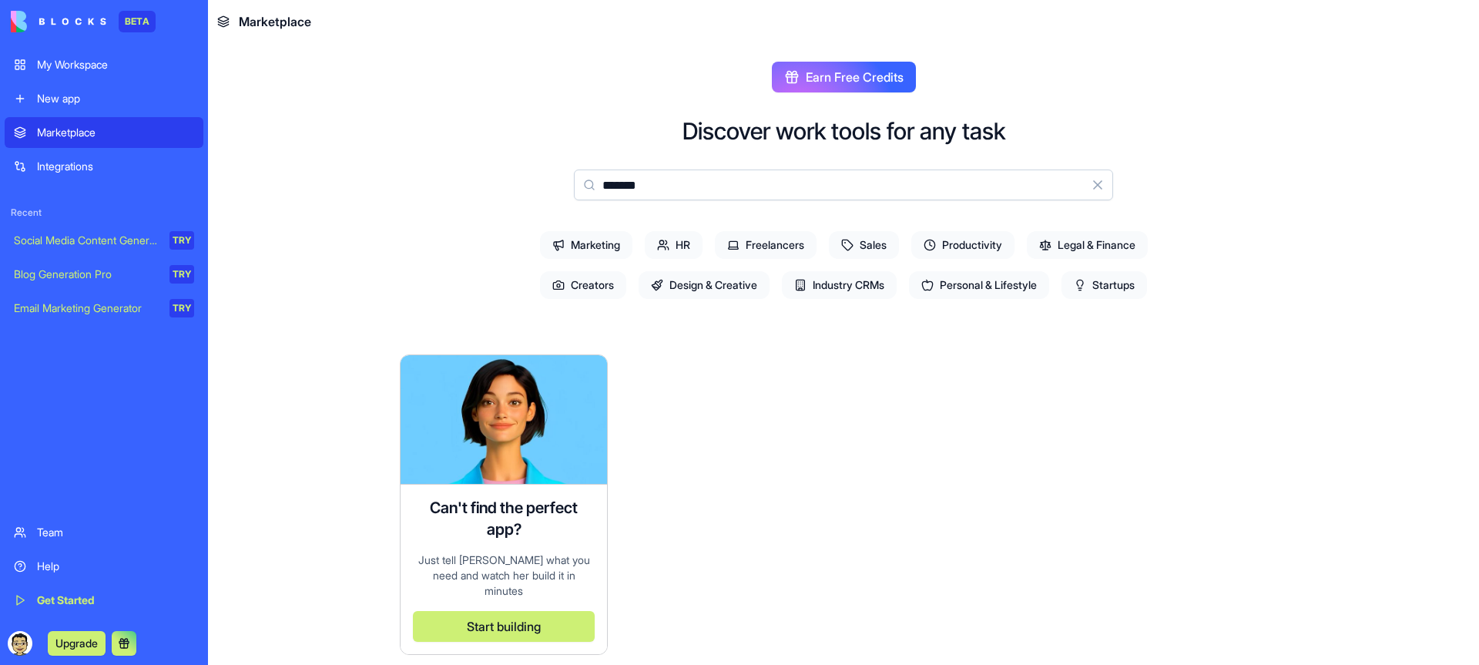
type input "*******"
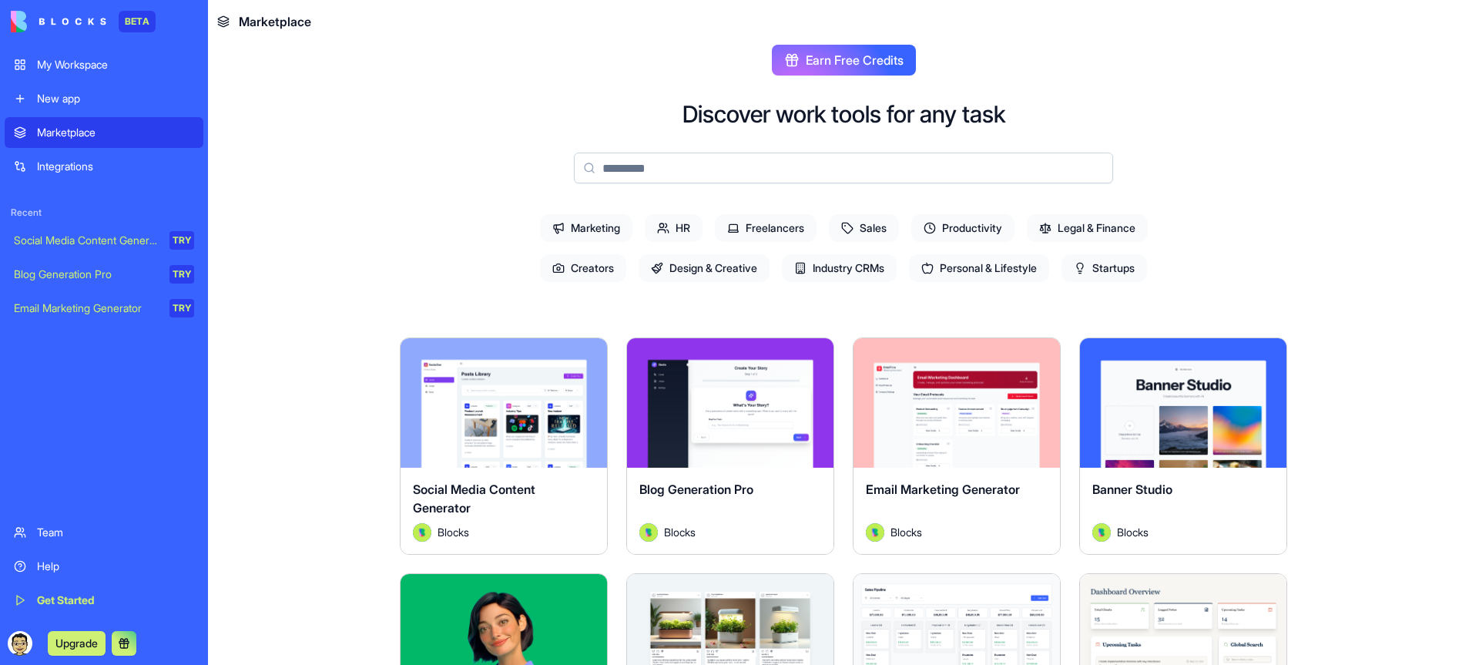
click at [563, 455] on div "Explore" at bounding box center [504, 402] width 206 height 129
click at [517, 392] on button "Explore" at bounding box center [504, 402] width 116 height 31
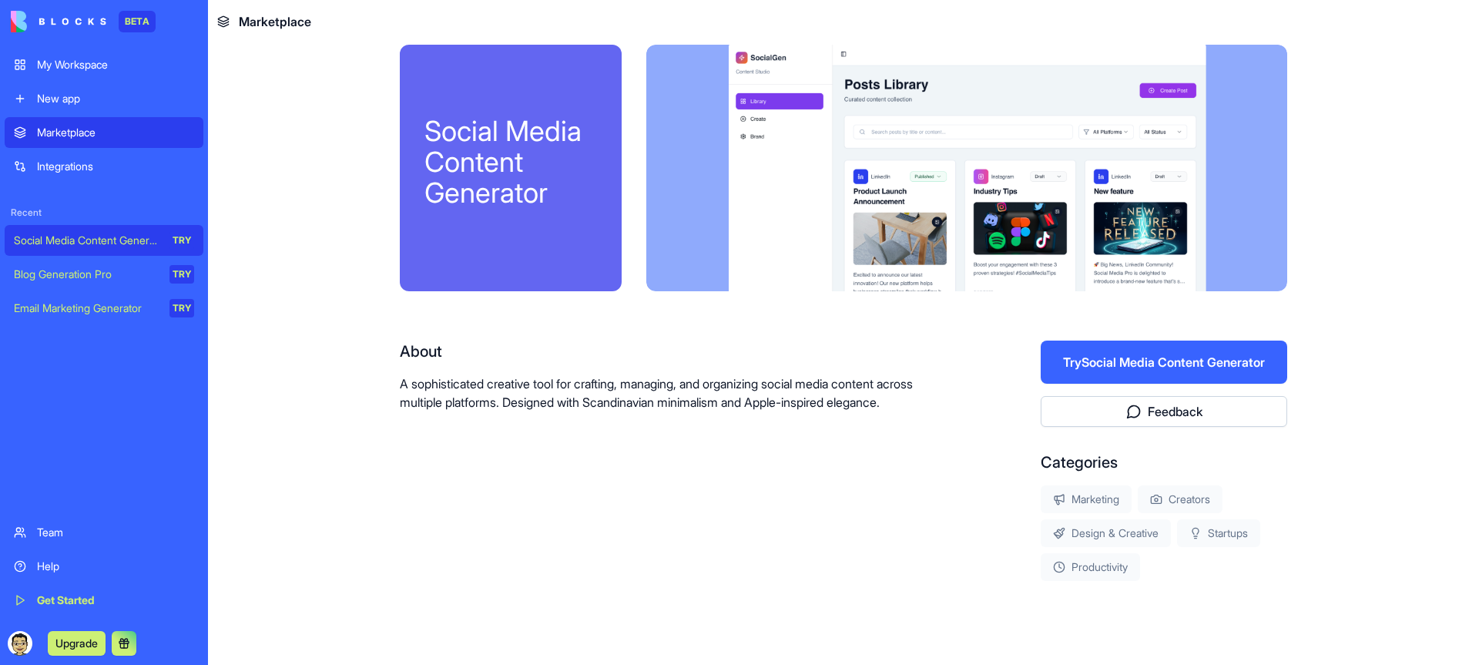
scroll to position [50, 0]
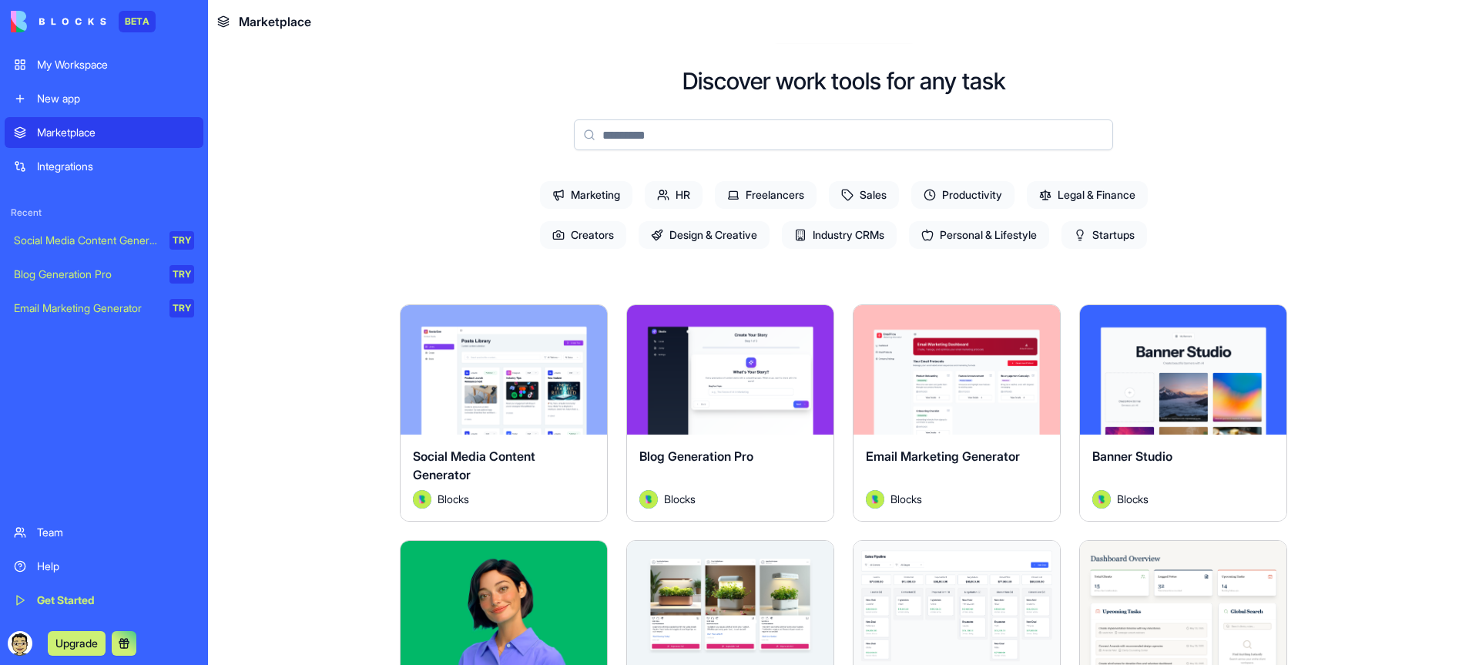
click at [35, 538] on link "Team" at bounding box center [104, 532] width 199 height 31
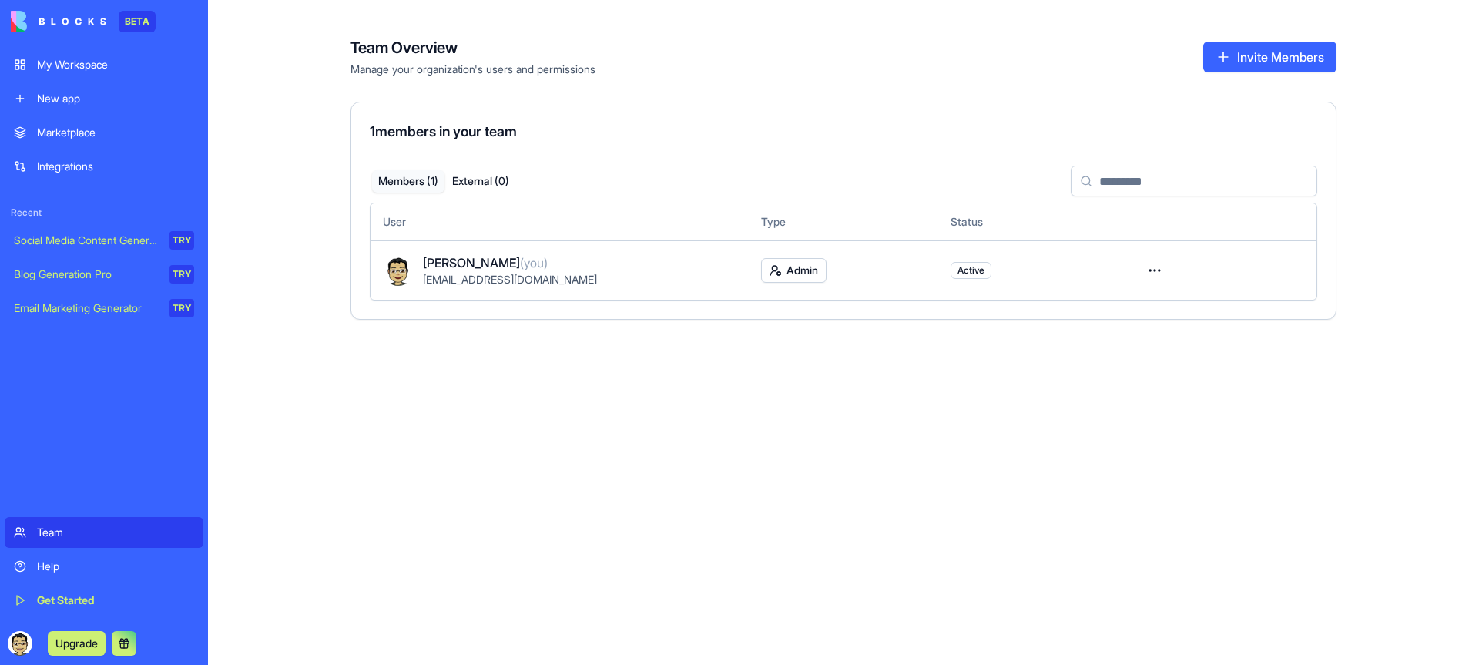
click at [44, 604] on div "Get Started" at bounding box center [115, 599] width 157 height 15
click at [75, 55] on link "My Workspace" at bounding box center [104, 64] width 199 height 31
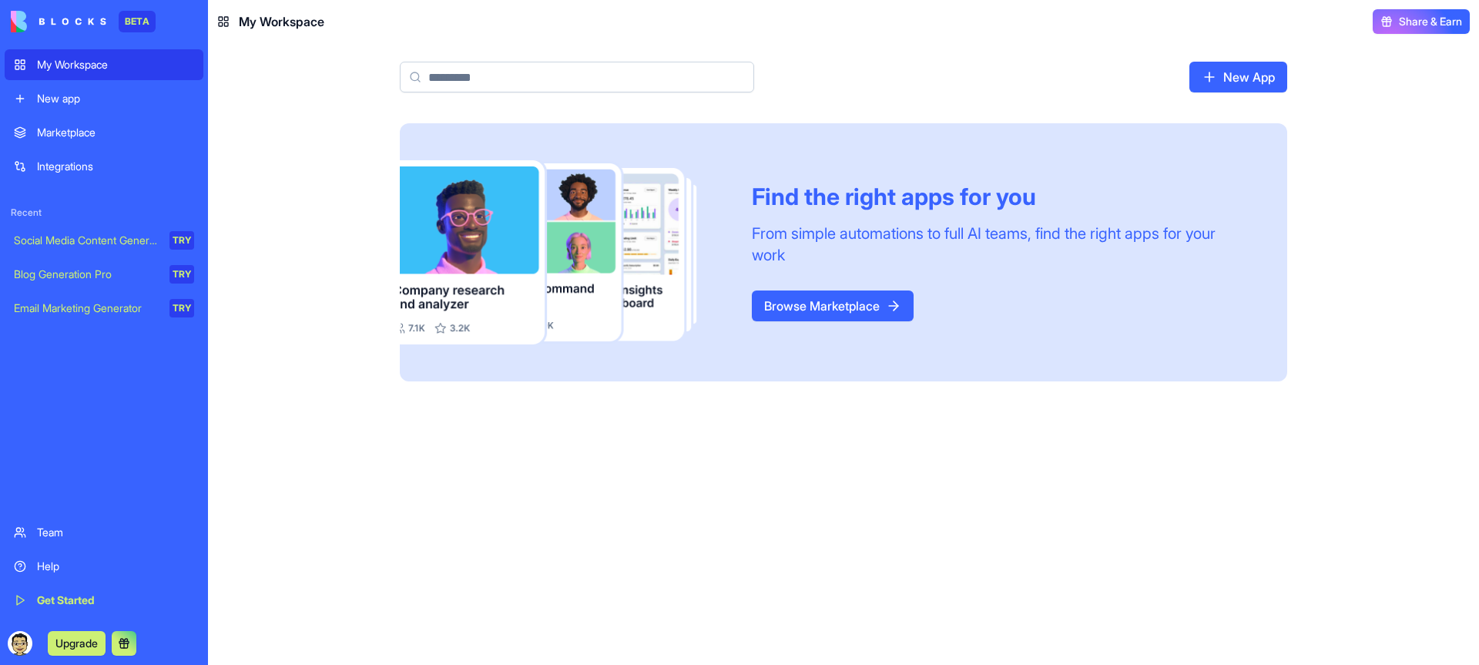
click at [70, 28] on img at bounding box center [59, 22] width 96 height 22
click at [16, 28] on img at bounding box center [59, 22] width 96 height 22
click at [787, 320] on div "Find the right apps for you From simple automations to full AI teams, find the …" at bounding box center [843, 252] width 887 height 258
click at [789, 310] on link "Browse Marketplace" at bounding box center [833, 305] width 162 height 31
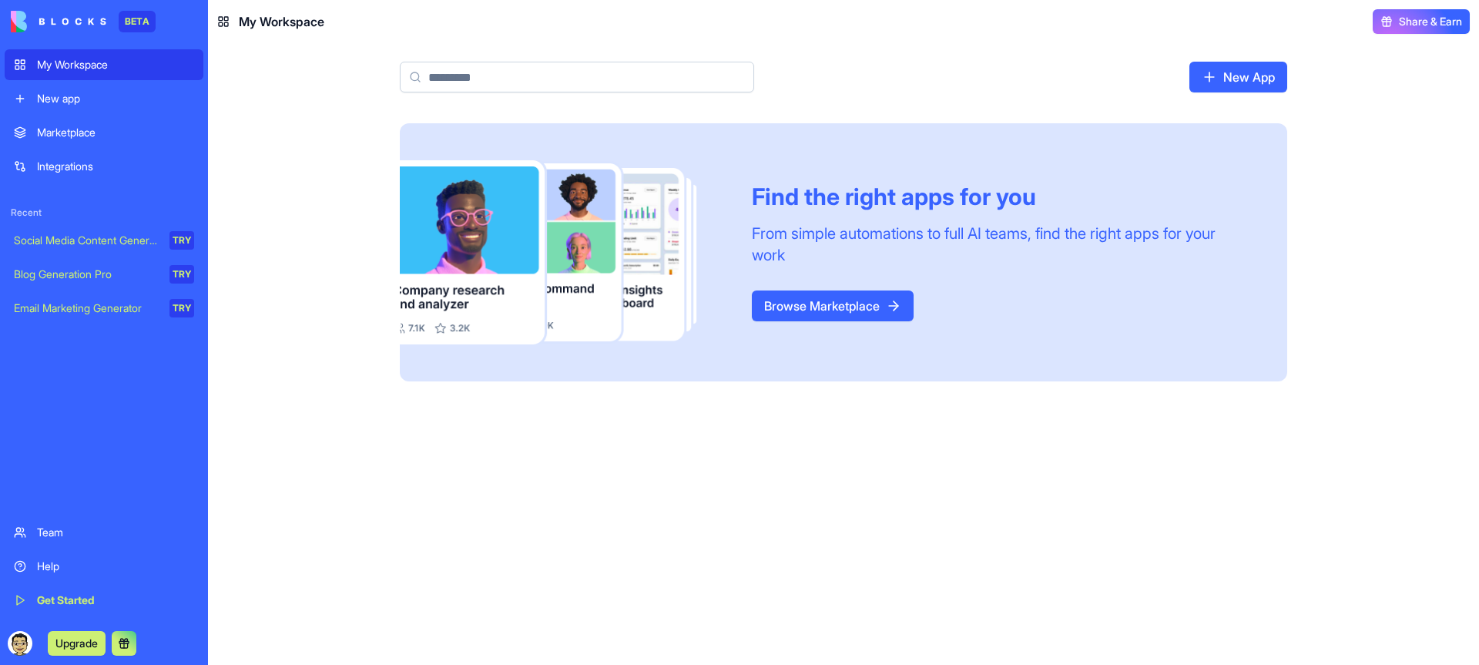
click at [494, 311] on img at bounding box center [563, 252] width 327 height 184
click at [361, 177] on div "Find the right apps for you From simple automations to full AI teams, find the …" at bounding box center [843, 261] width 986 height 277
click at [131, 20] on div "BETA" at bounding box center [137, 22] width 37 height 22
click at [53, 24] on img at bounding box center [59, 22] width 96 height 22
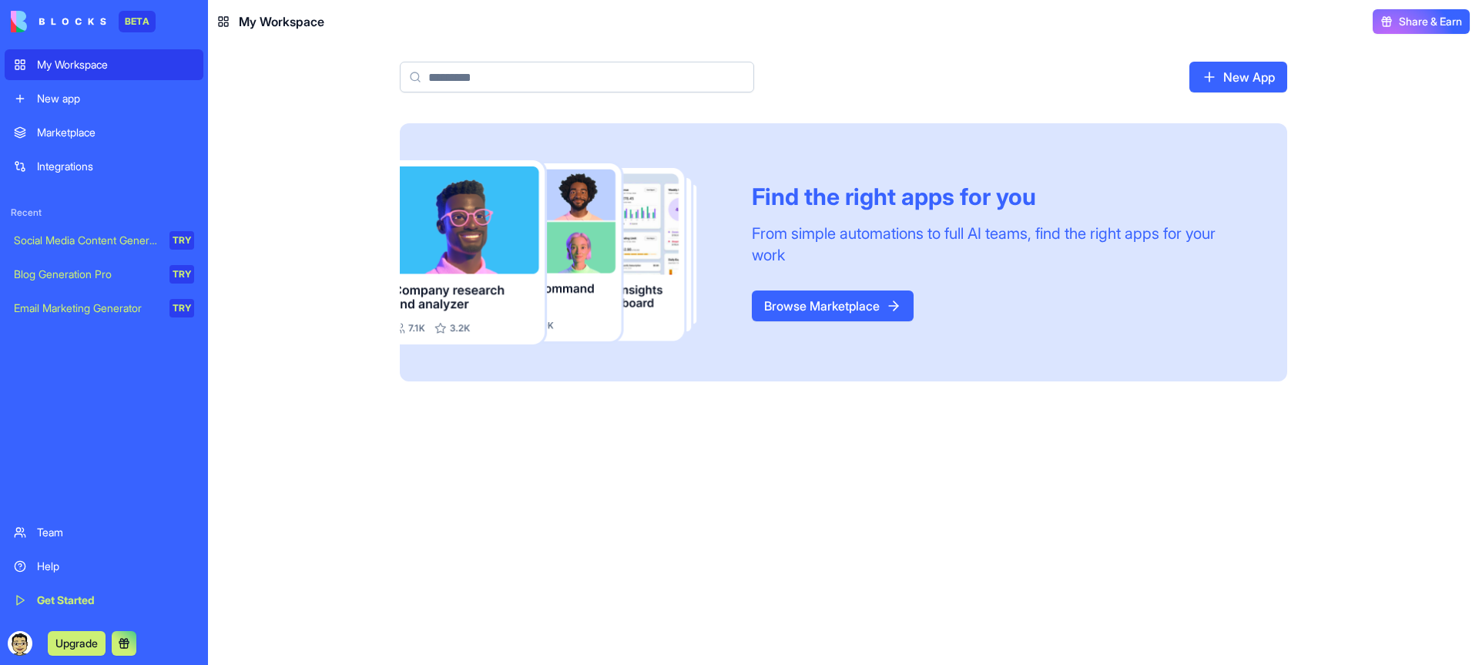
click at [70, 106] on link "New app" at bounding box center [104, 98] width 199 height 31
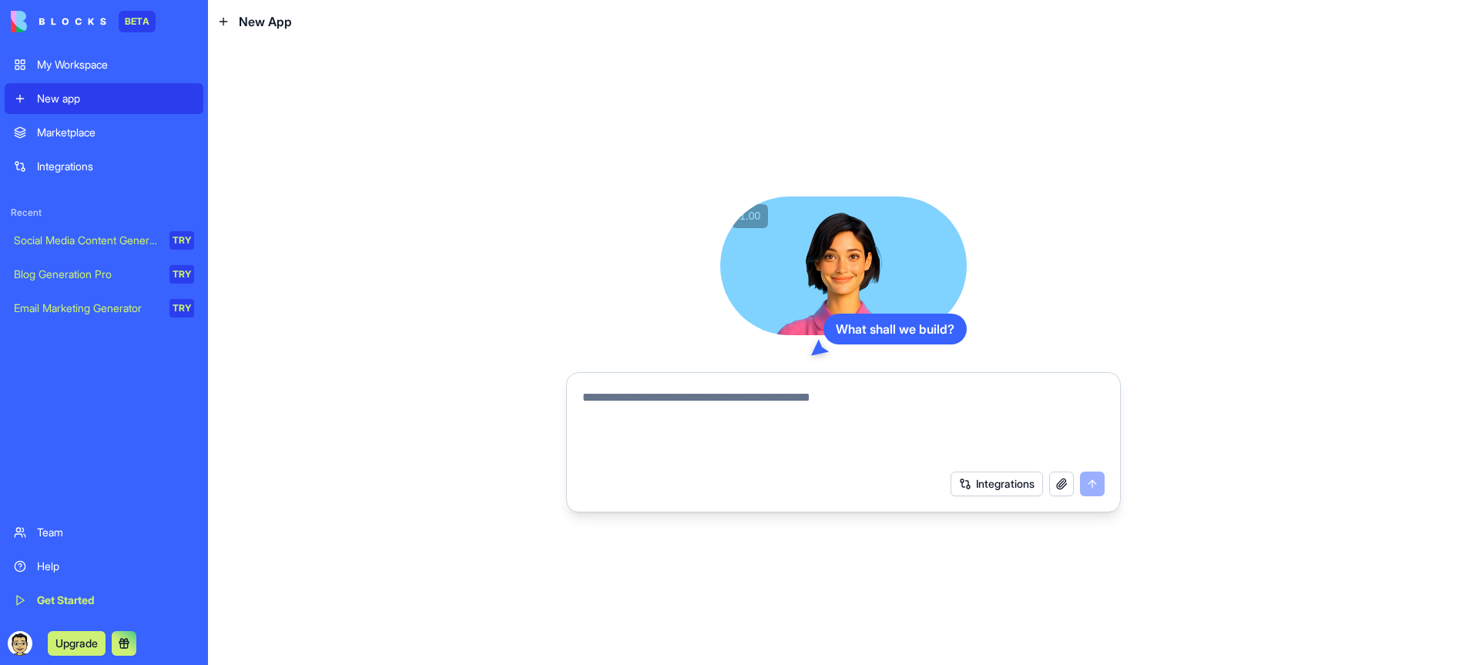
click at [970, 487] on button "Integrations" at bounding box center [996, 483] width 92 height 25
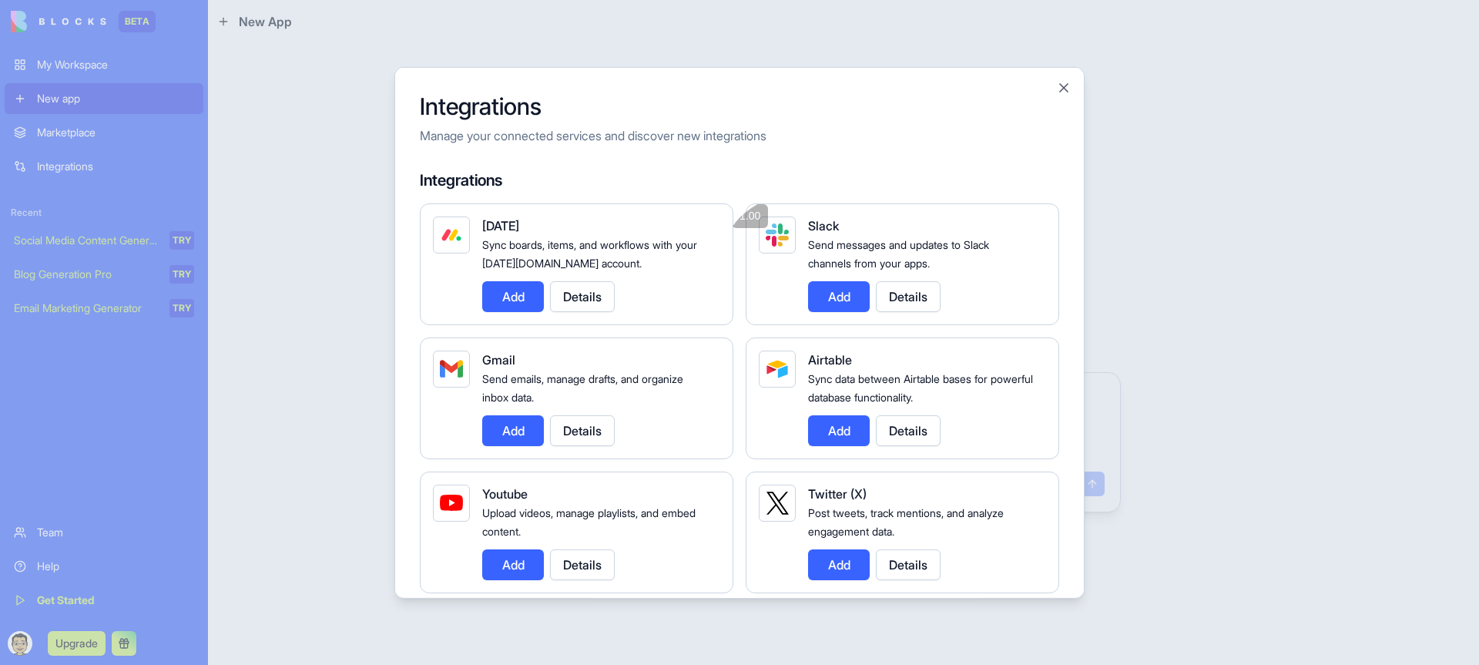
click at [816, 427] on button "Add" at bounding box center [839, 429] width 62 height 31
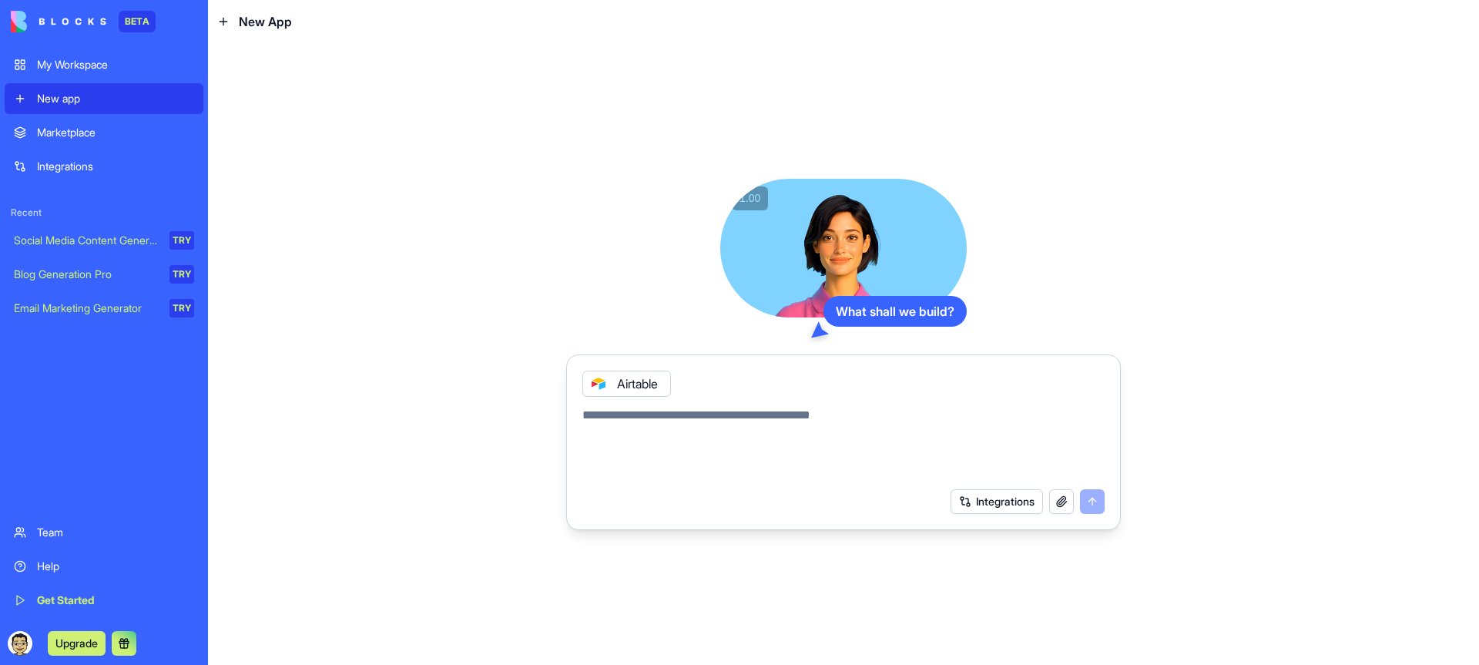
click at [932, 458] on textarea at bounding box center [843, 443] width 522 height 74
type textarea "*"
click at [109, 130] on div "Marketplace" at bounding box center [115, 132] width 157 height 15
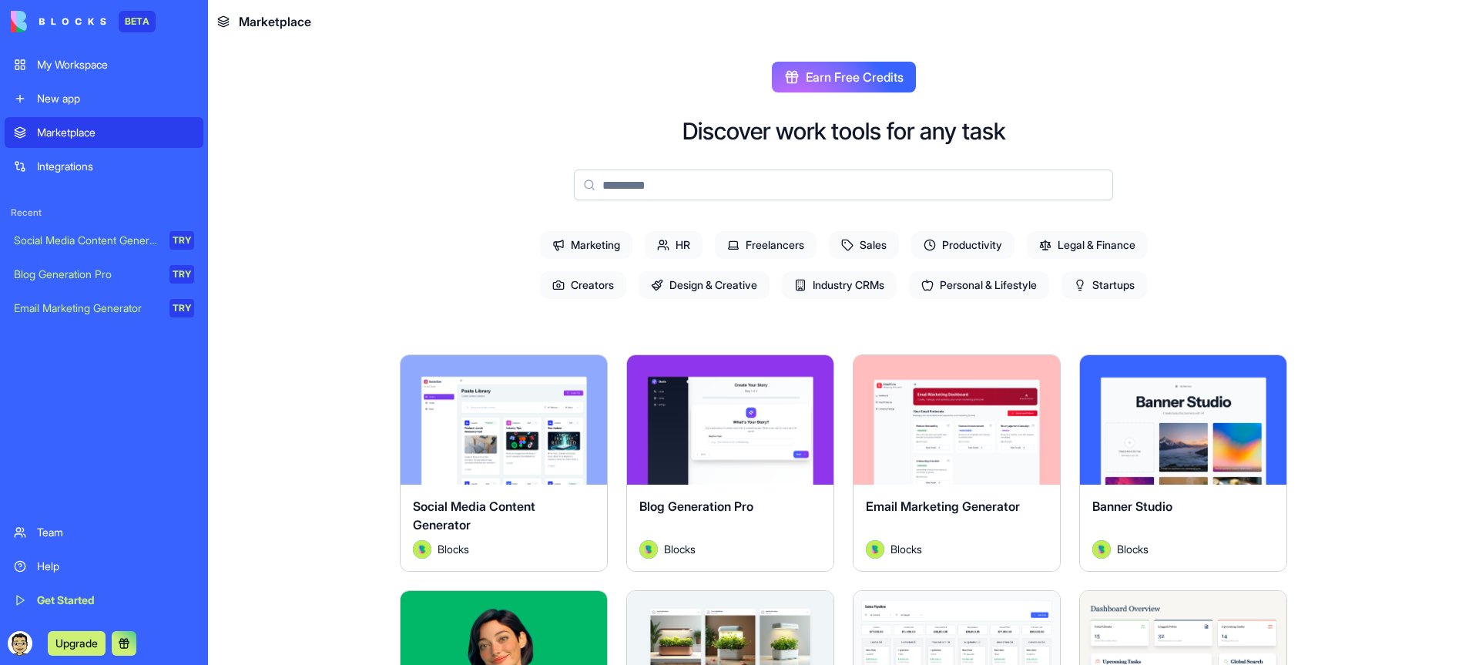
click at [765, 186] on input at bounding box center [843, 184] width 539 height 31
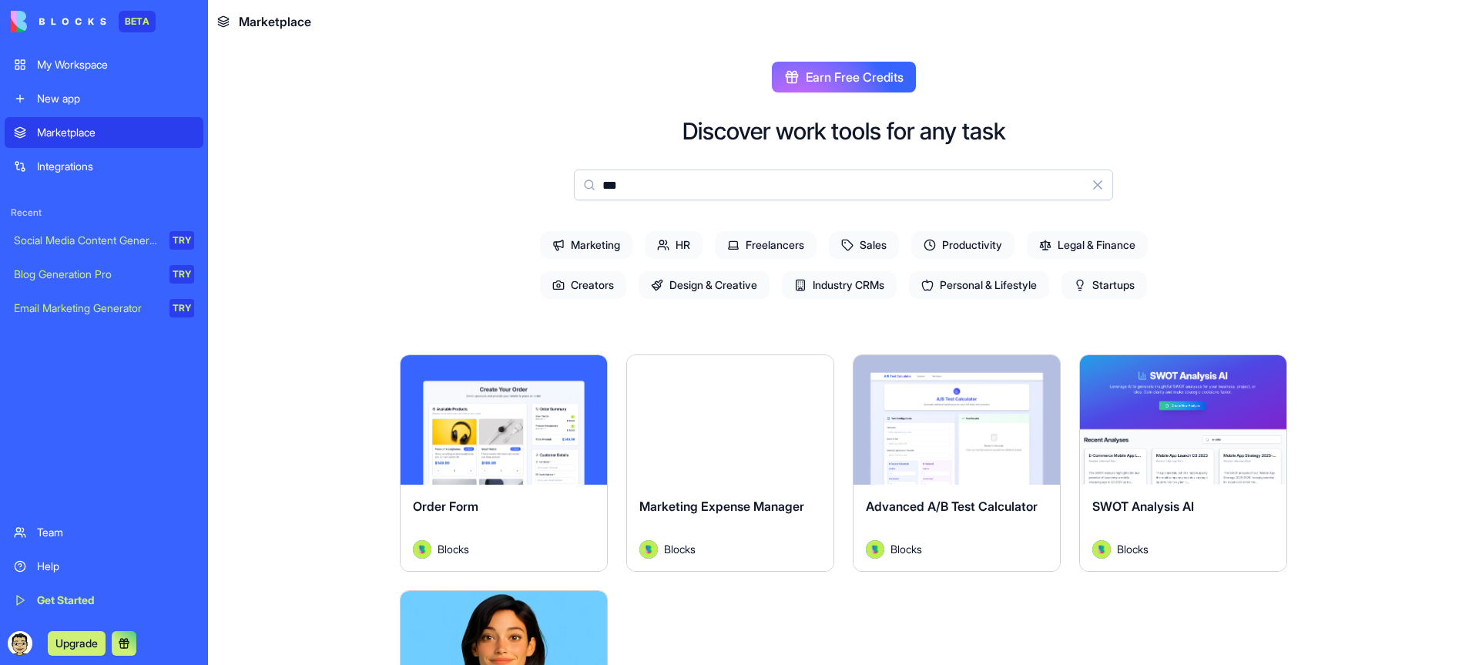
type input "***"
click at [22, 97] on link "New app" at bounding box center [104, 98] width 199 height 31
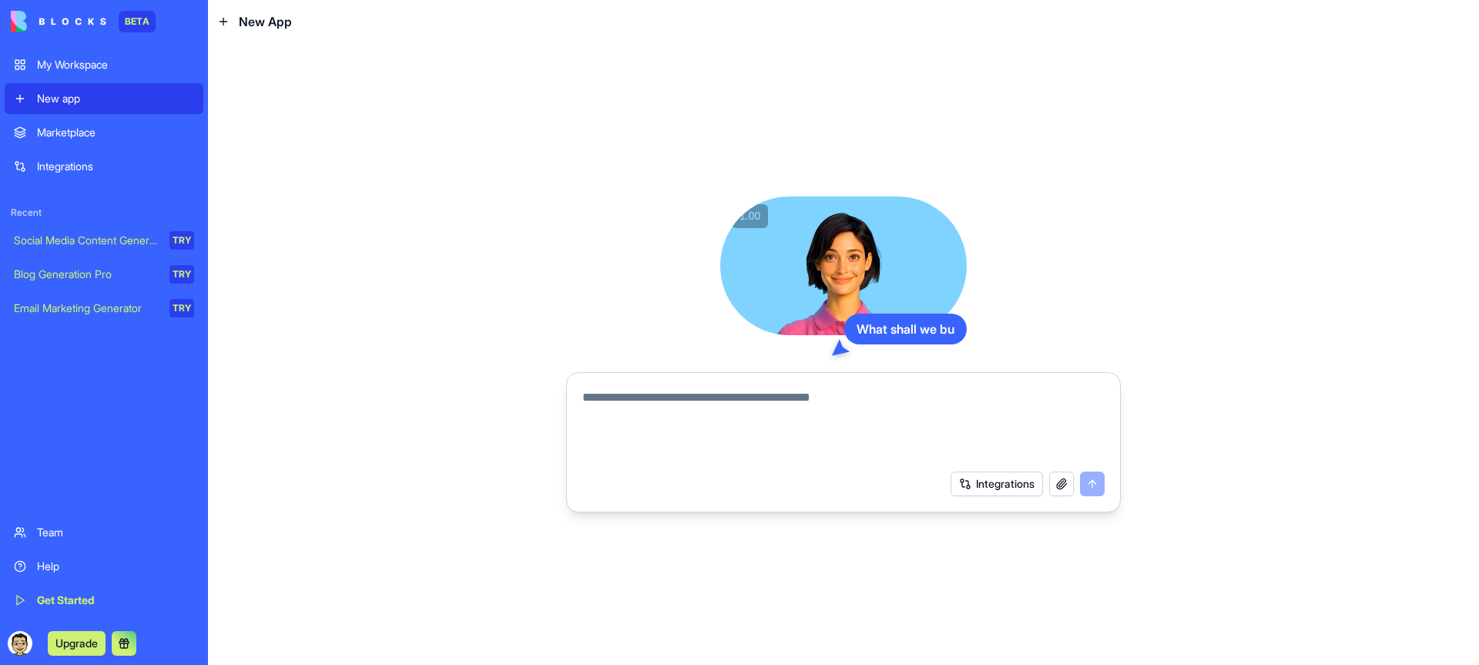
click at [989, 489] on button "Integrations" at bounding box center [996, 483] width 92 height 25
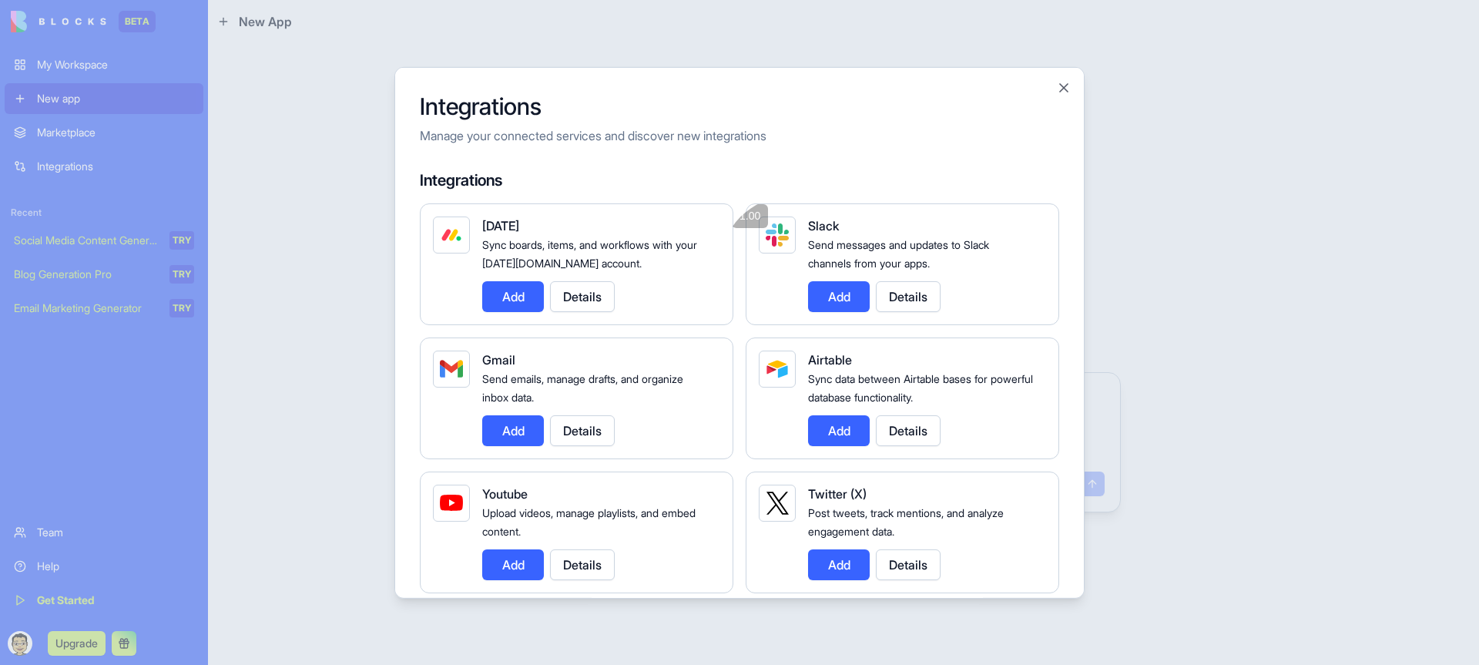
click at [820, 420] on button "Add" at bounding box center [839, 429] width 62 height 31
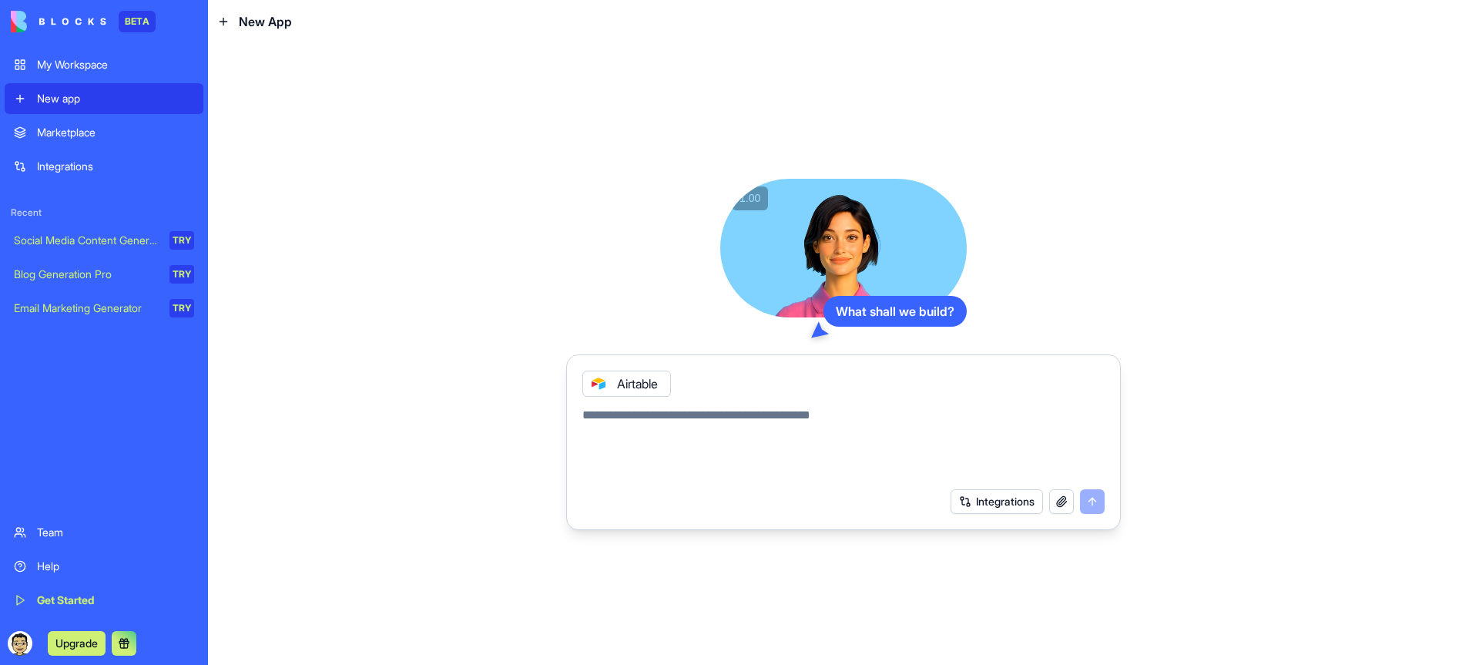
click at [775, 429] on textarea at bounding box center [843, 443] width 522 height 74
click at [676, 417] on textarea "**********" at bounding box center [843, 443] width 522 height 74
click at [679, 415] on textarea "**********" at bounding box center [843, 443] width 522 height 74
click at [708, 414] on textarea "**********" at bounding box center [843, 443] width 522 height 74
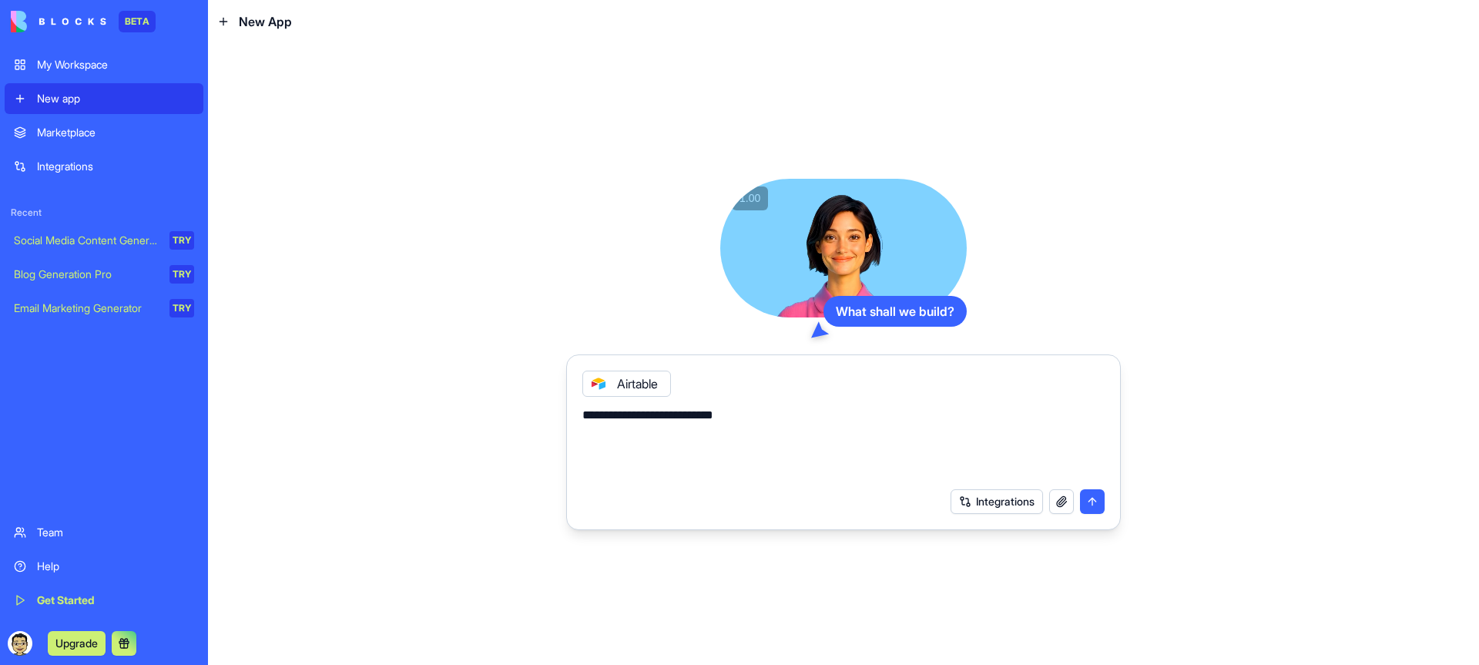
click at [745, 414] on textarea "**********" at bounding box center [843, 443] width 522 height 74
type textarea "**********"
click at [1092, 494] on button "submit" at bounding box center [1092, 501] width 25 height 25
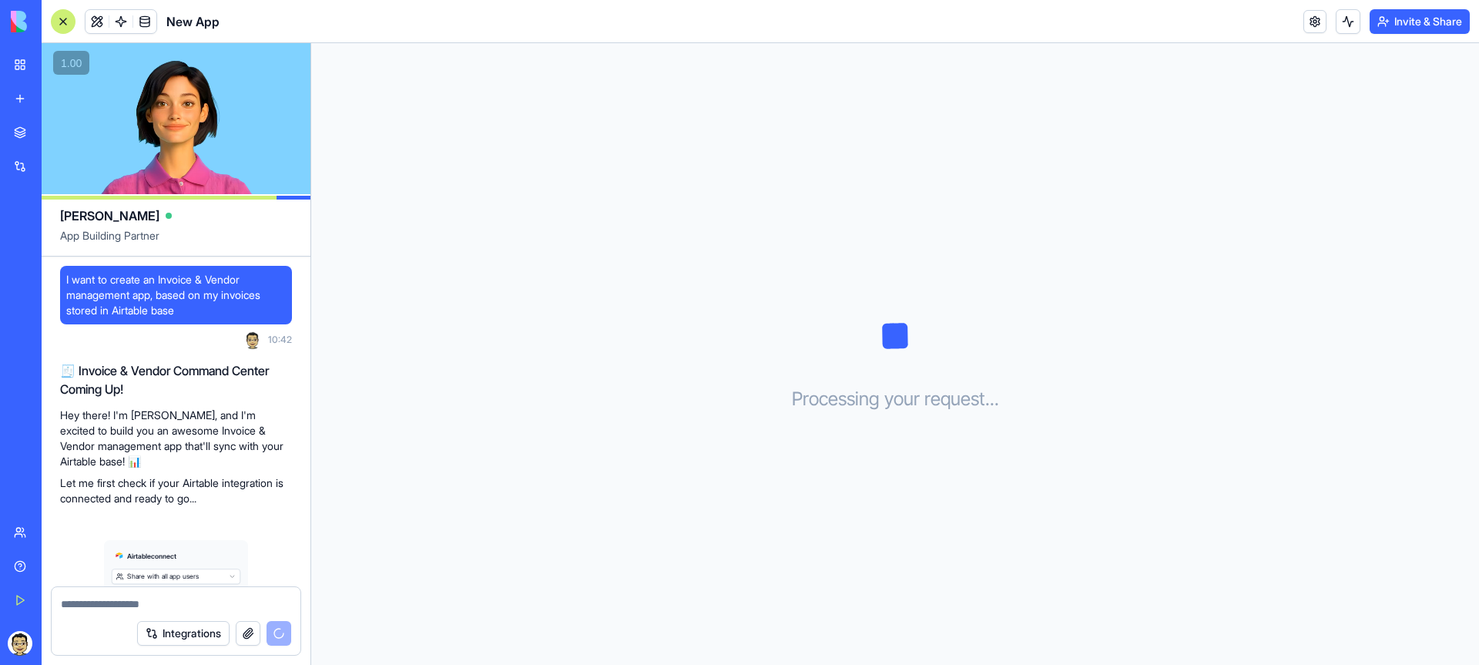
scroll to position [86, 0]
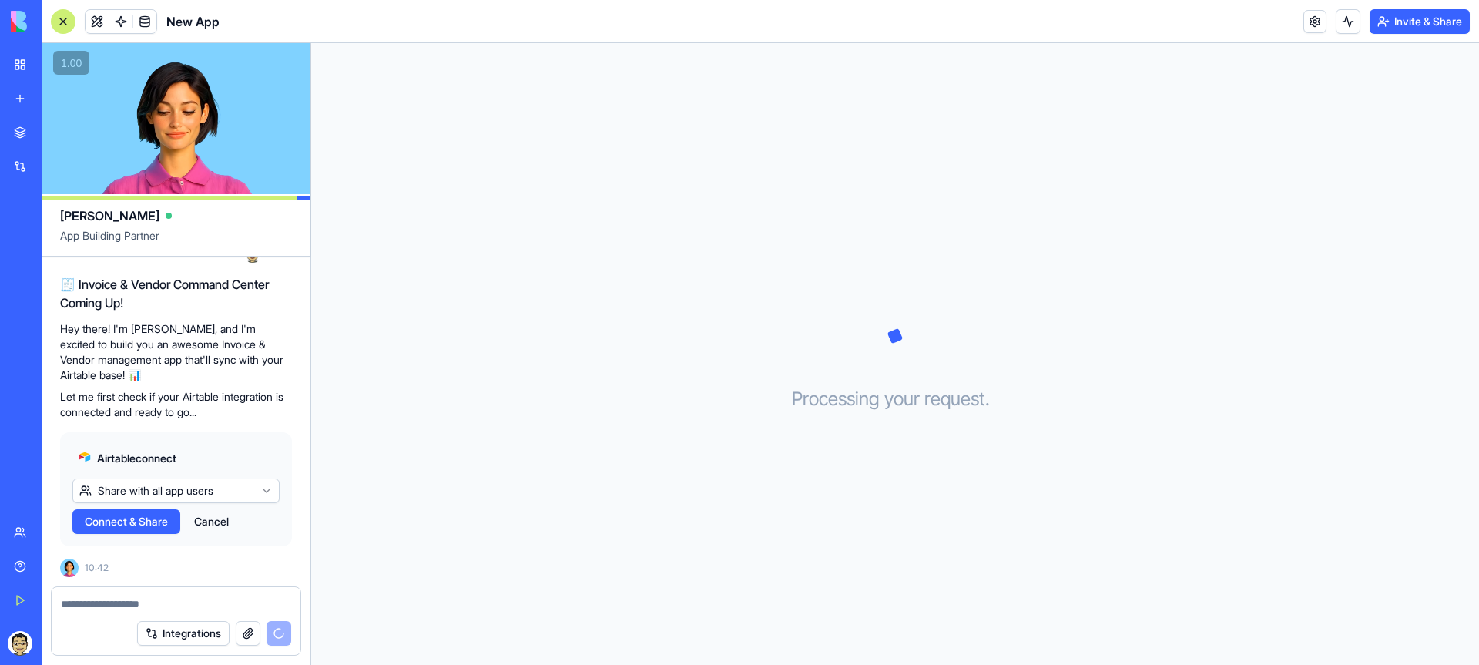
click at [128, 495] on html "BETA My Workspace New app Marketplace Integrations Recent New App Social Media …" at bounding box center [739, 332] width 1479 height 665
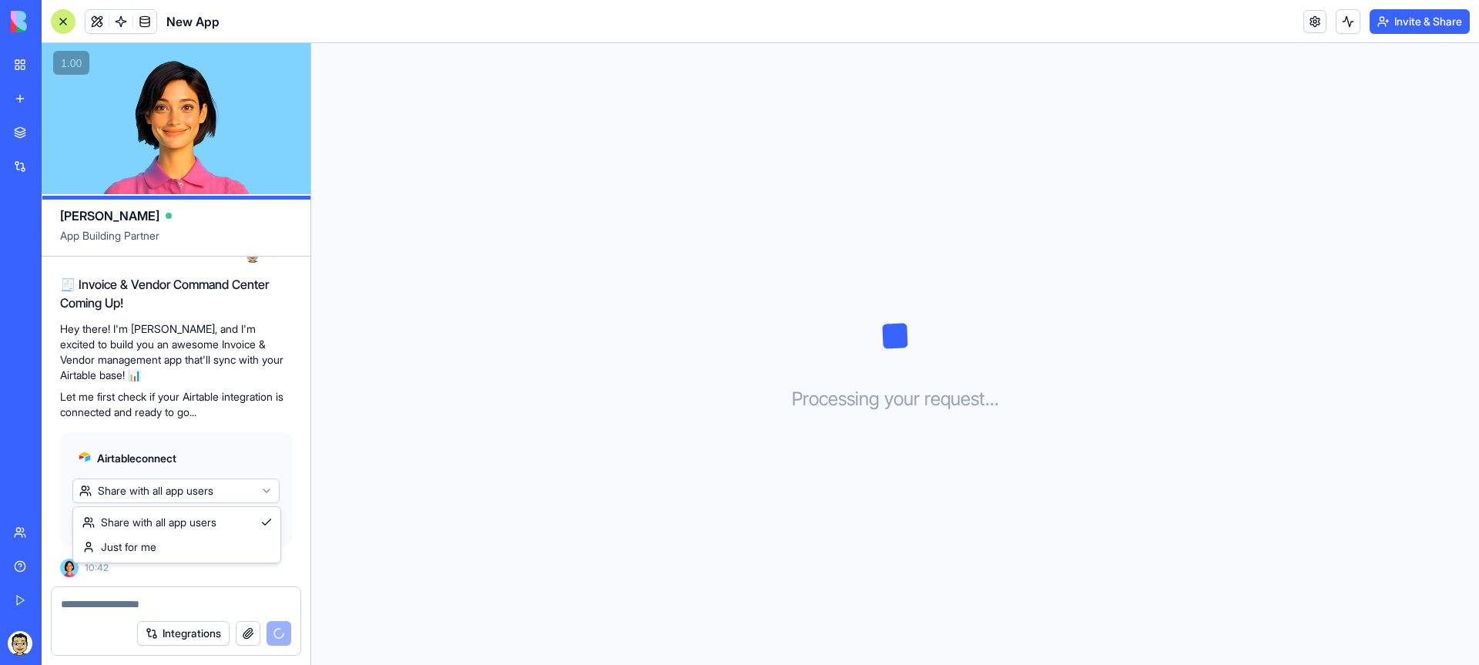
scroll to position [228, 0]
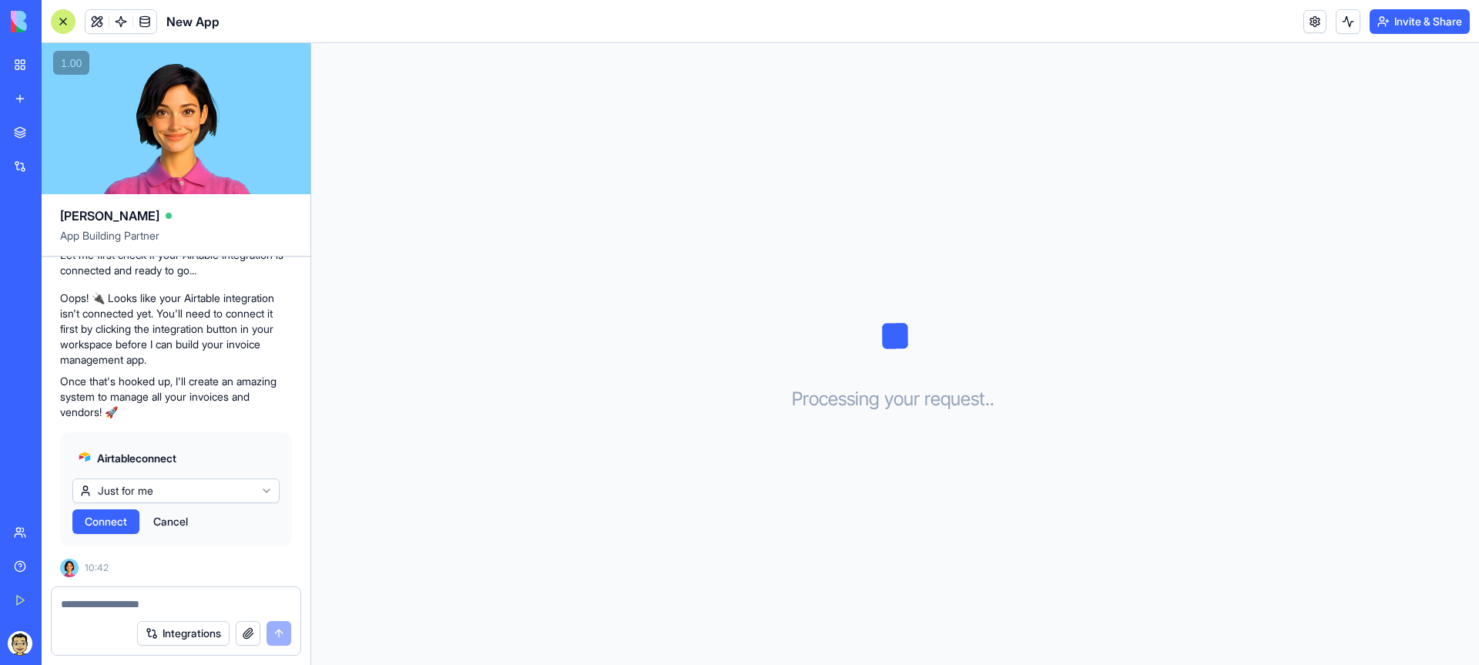
click at [122, 518] on span "Connect" at bounding box center [106, 521] width 42 height 15
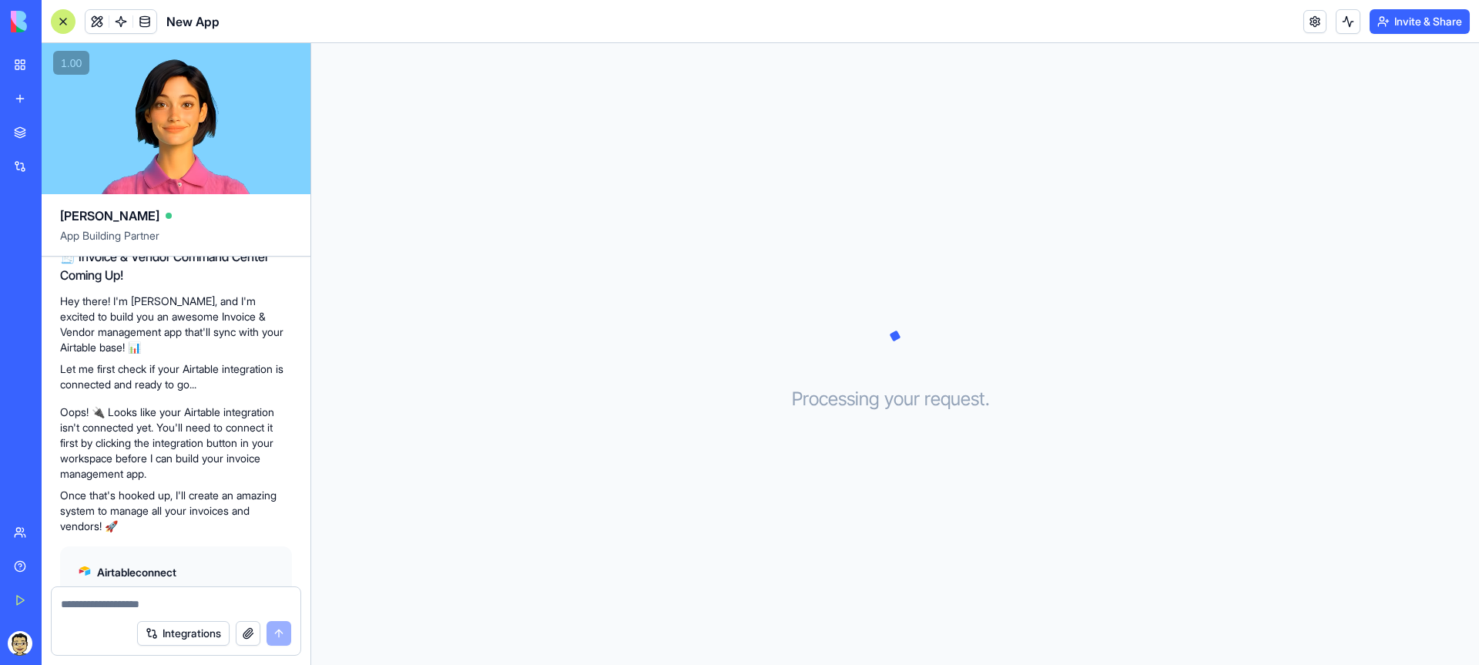
scroll to position [228, 0]
